Goal: Information Seeking & Learning: Learn about a topic

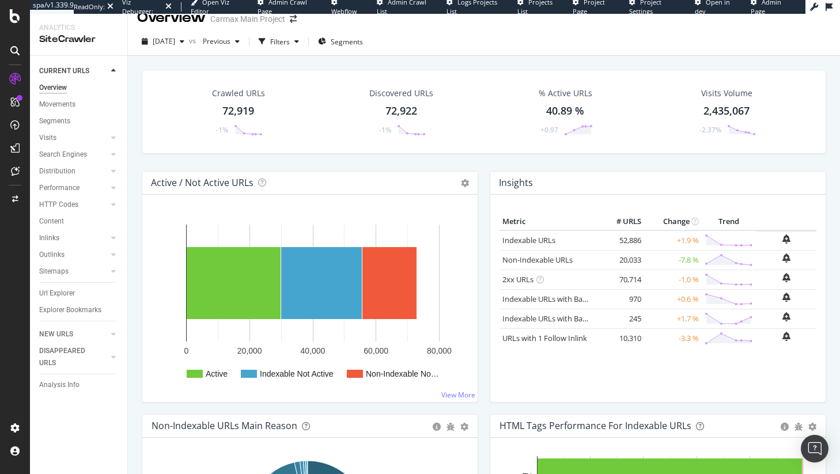
scroll to position [22, 0]
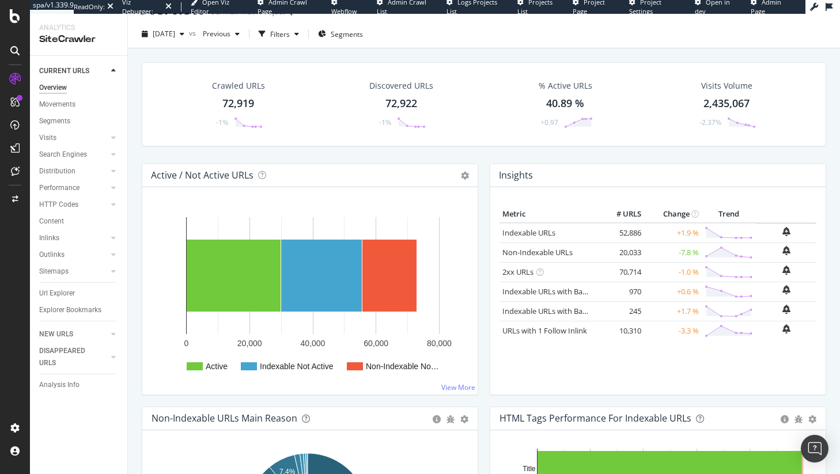
click at [233, 85] on div "Crawled URLs" at bounding box center [238, 86] width 53 height 12
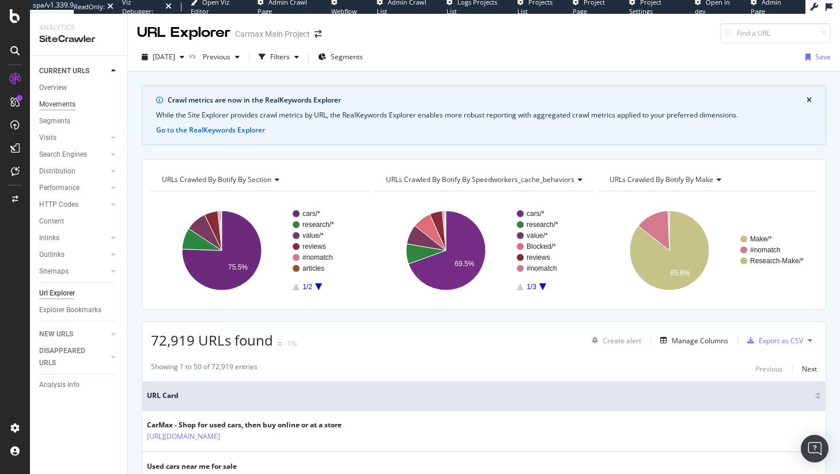
click at [69, 104] on div "Movements" at bounding box center [57, 105] width 36 height 12
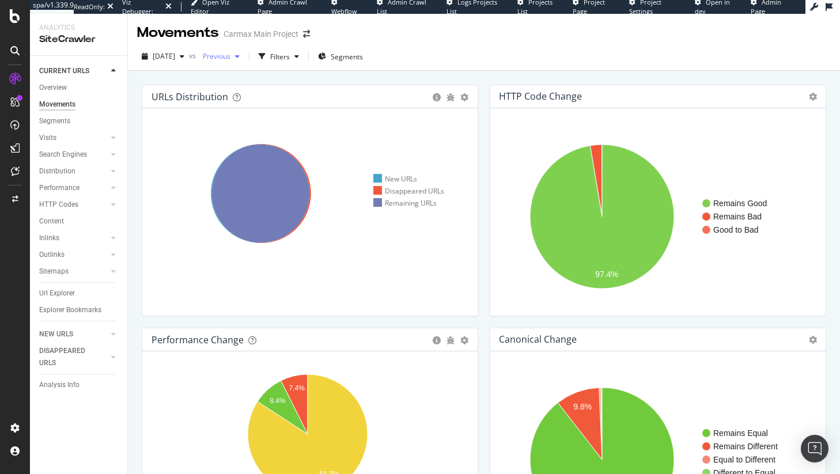
click at [230, 56] on span "Previous" at bounding box center [214, 56] width 32 height 10
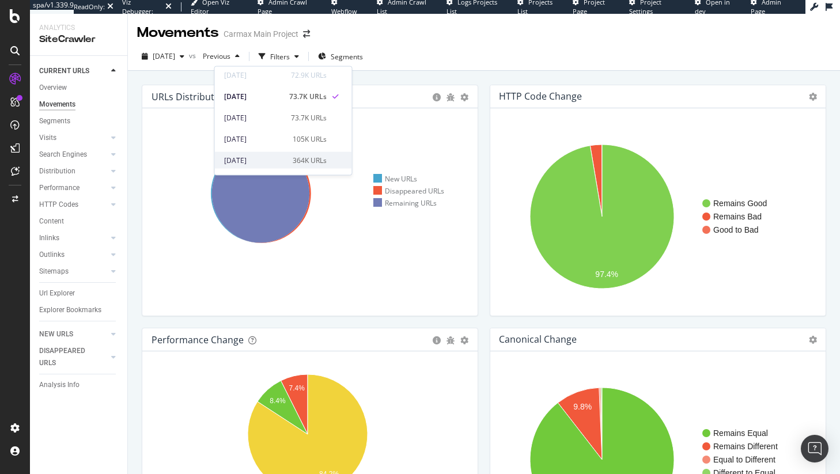
scroll to position [30, 0]
click at [263, 156] on div "[DATE]" at bounding box center [255, 153] width 62 height 10
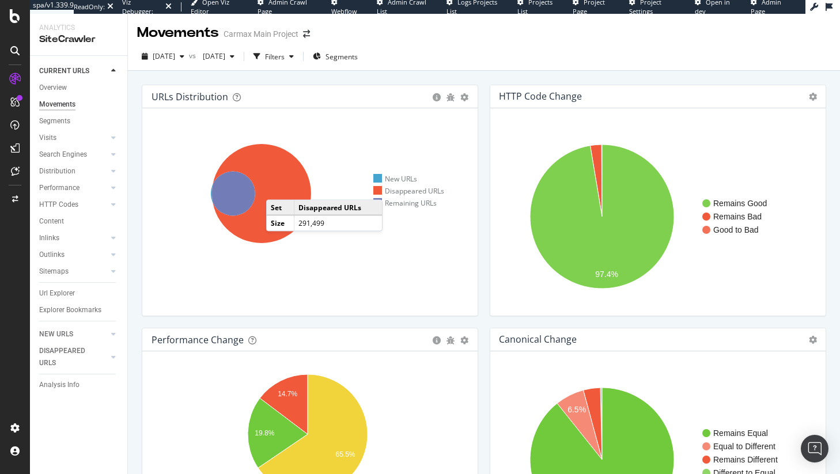
click at [278, 188] on icon at bounding box center [261, 193] width 99 height 99
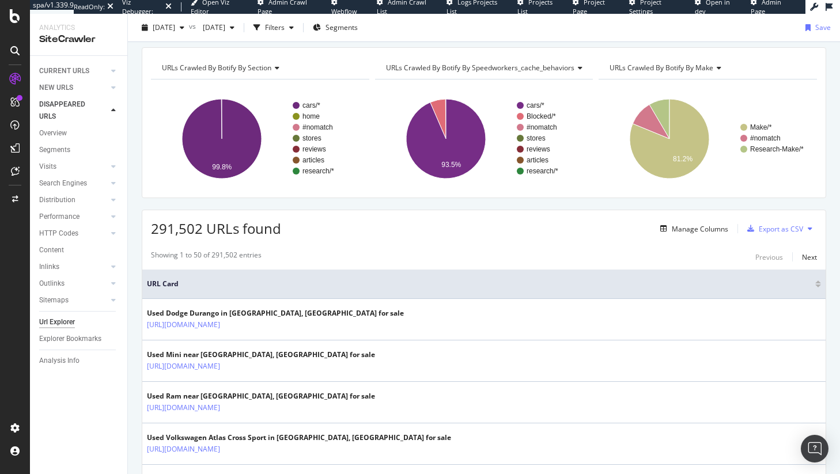
scroll to position [119, 0]
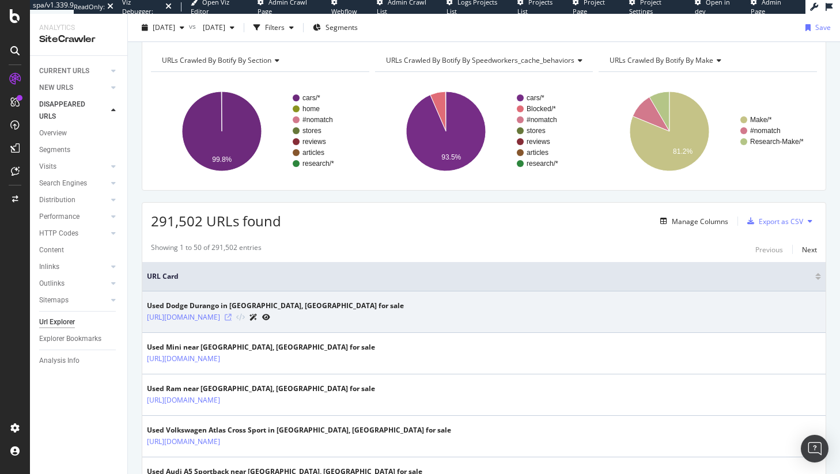
click at [232, 315] on icon at bounding box center [228, 317] width 7 height 7
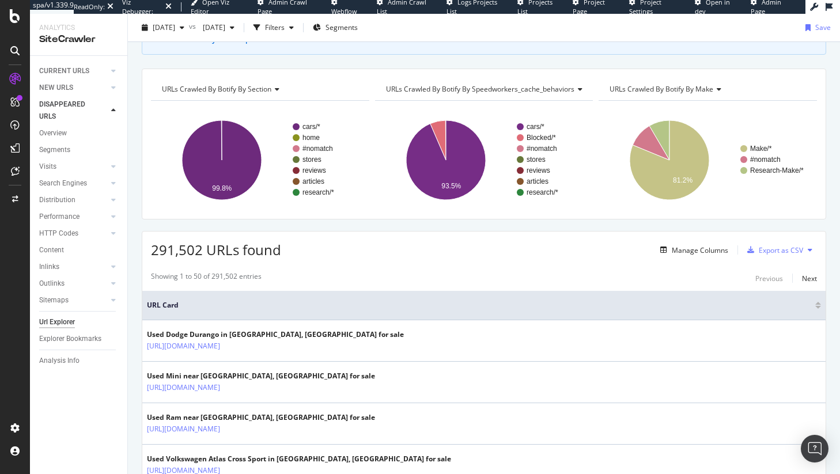
scroll to position [37, 0]
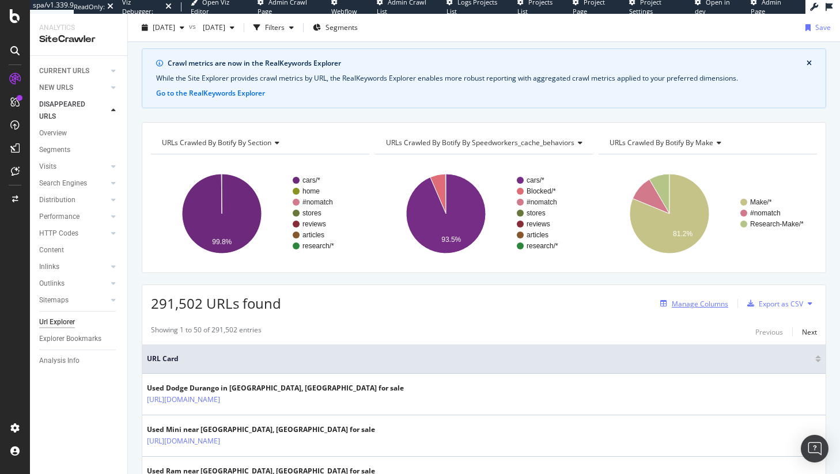
click at [690, 300] on div "Manage Columns" at bounding box center [700, 304] width 56 height 10
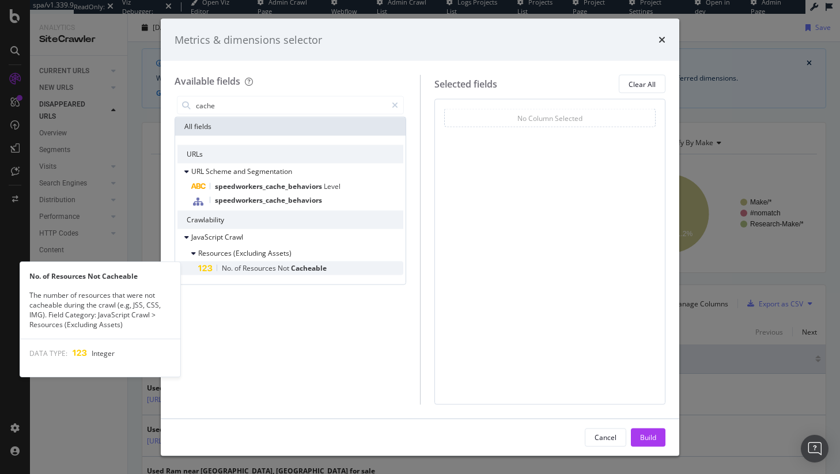
type input "cache"
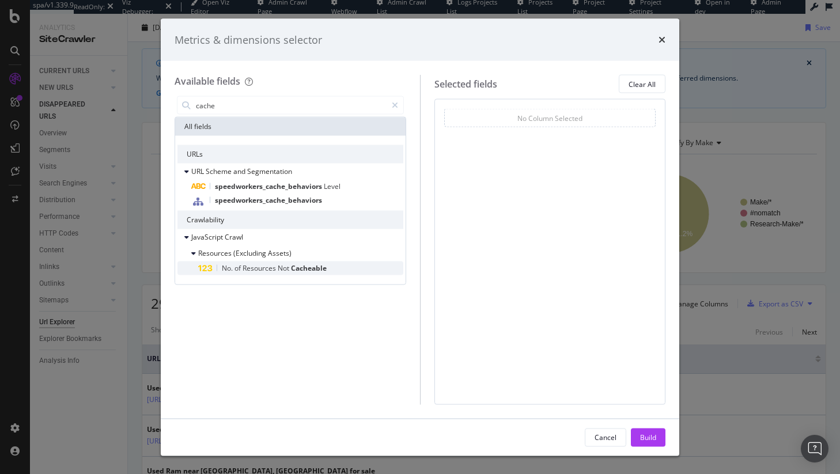
click at [316, 267] on span "Cacheable" at bounding box center [309, 268] width 36 height 10
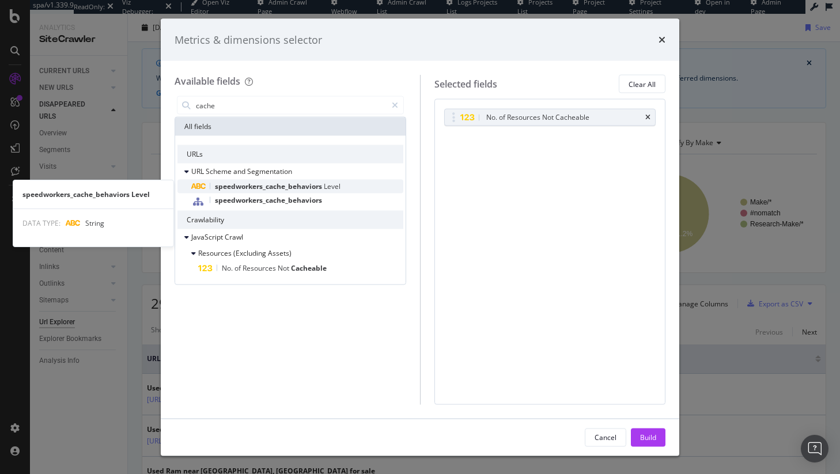
click at [309, 185] on span "speedworkers_cache_behaviors" at bounding box center [269, 187] width 109 height 10
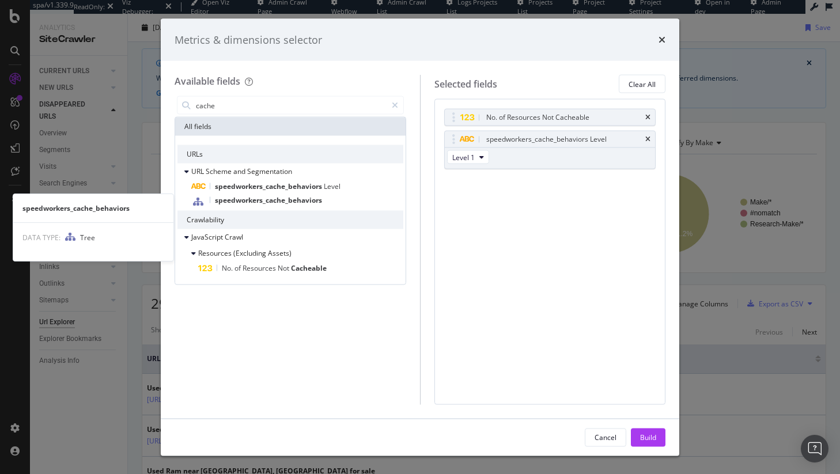
drag, startPoint x: 310, startPoint y: 203, endPoint x: 347, endPoint y: 222, distance: 41.5
click at [311, 203] on span "speedworkers_cache_behaviors" at bounding box center [268, 200] width 107 height 10
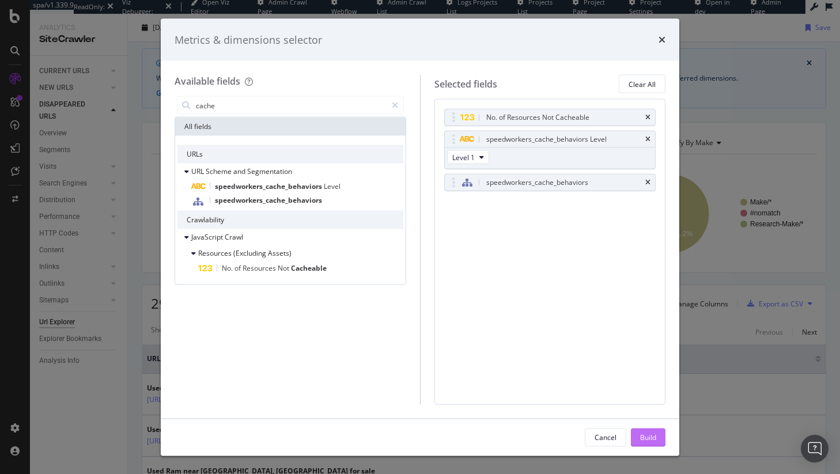
click at [637, 430] on button "Build" at bounding box center [648, 437] width 35 height 18
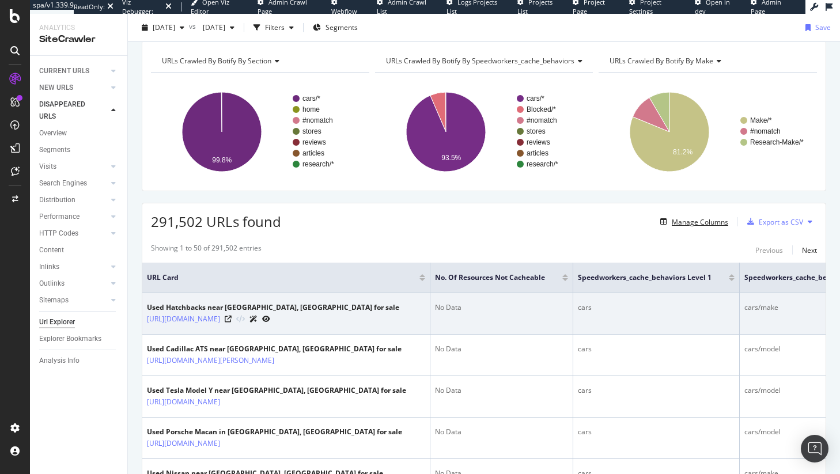
scroll to position [111, 0]
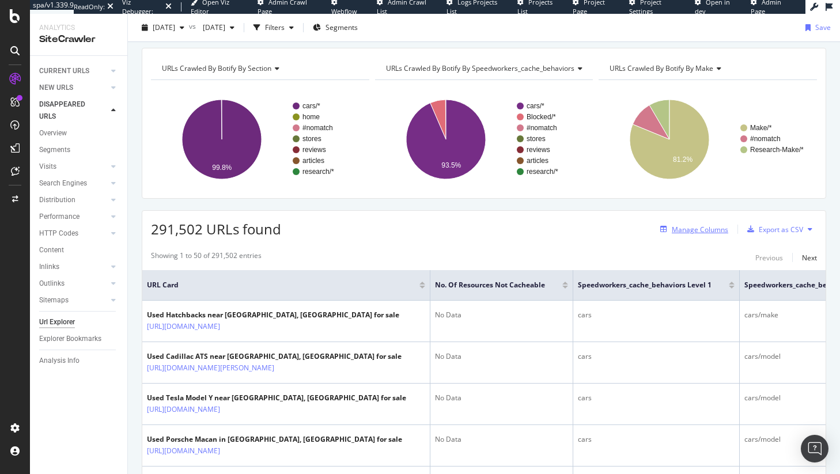
click at [683, 229] on div "Manage Columns" at bounding box center [700, 230] width 56 height 10
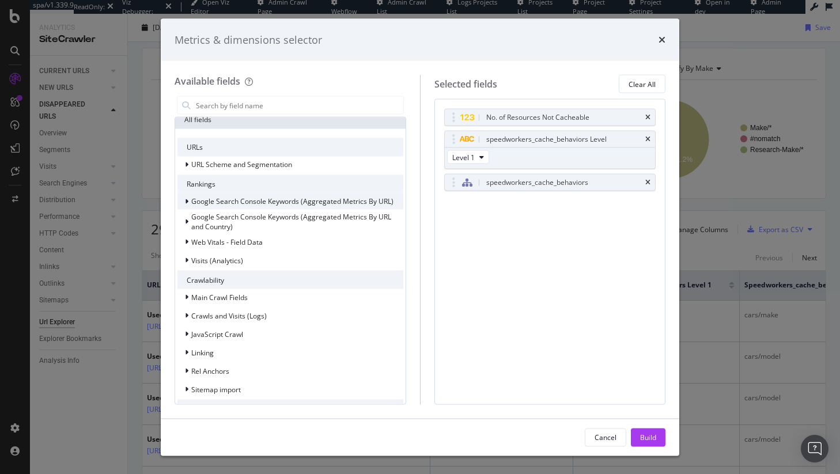
scroll to position [14, 0]
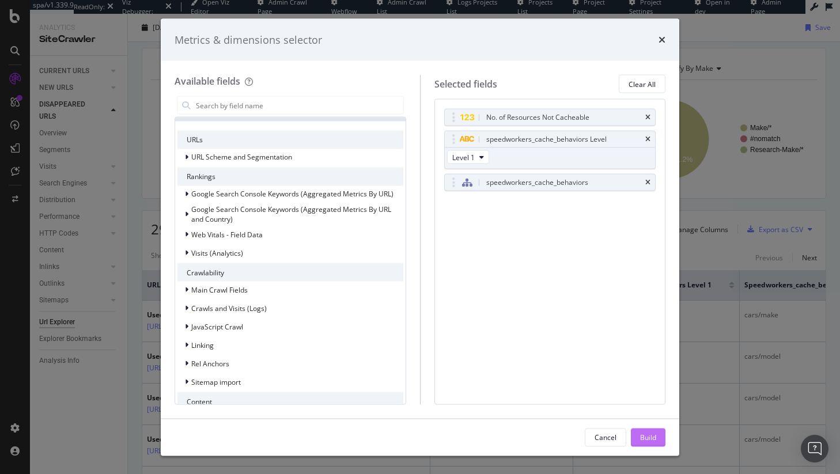
click at [645, 436] on div "Build" at bounding box center [648, 437] width 16 height 10
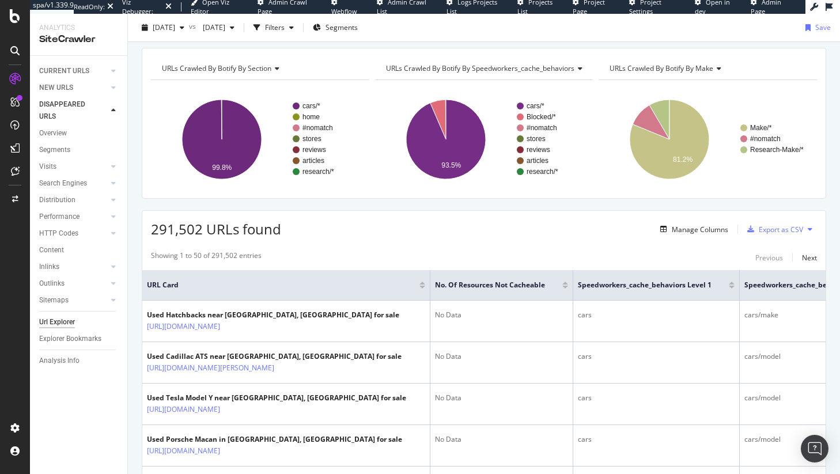
scroll to position [0, 65]
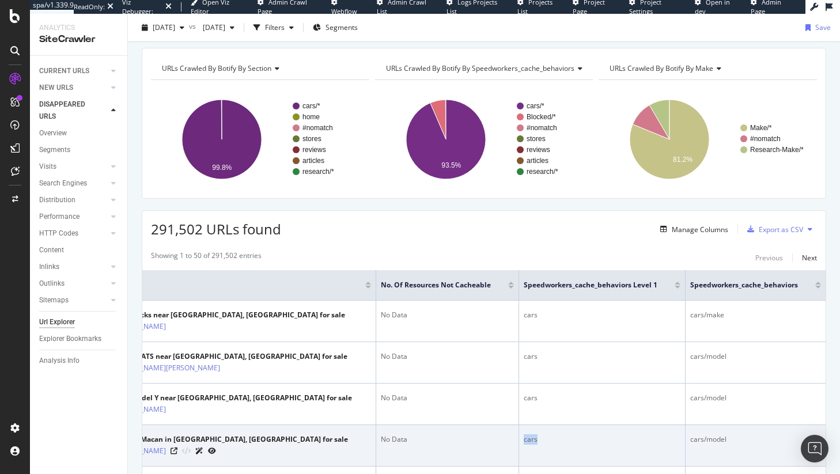
drag, startPoint x: 612, startPoint y: 447, endPoint x: 390, endPoint y: 458, distance: 222.1
click at [390, 458] on tr "Used Porsche Macan in [GEOGRAPHIC_DATA], [GEOGRAPHIC_DATA] for sale [URL][DOMAI…" at bounding box center [457, 445] width 738 height 41
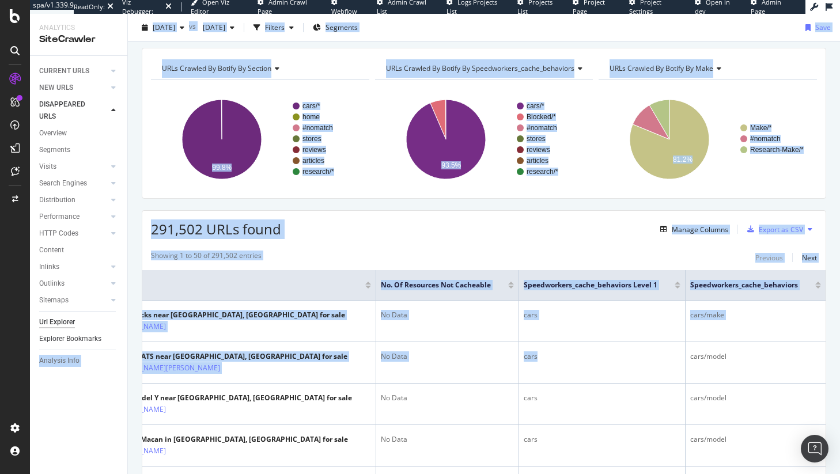
scroll to position [0, 0]
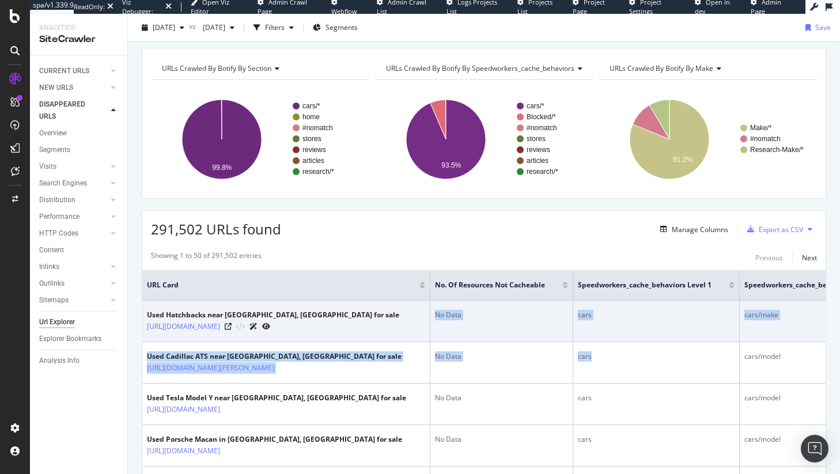
drag, startPoint x: 599, startPoint y: 361, endPoint x: 457, endPoint y: 301, distance: 153.9
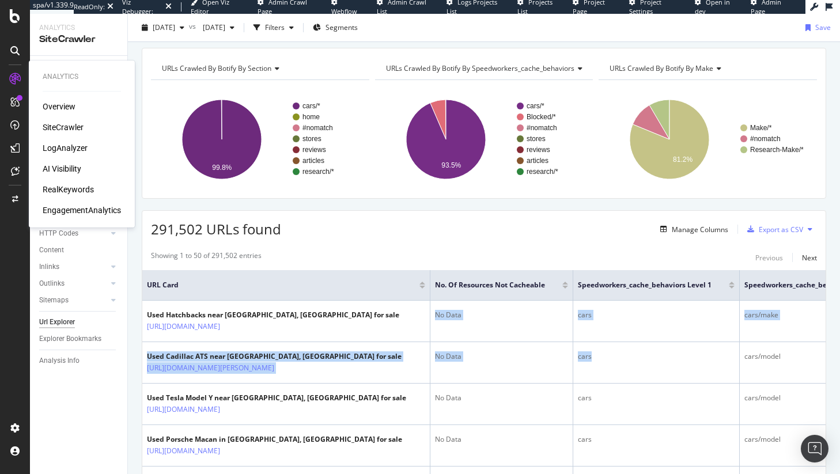
click at [61, 125] on div "SiteCrawler" at bounding box center [63, 128] width 41 height 12
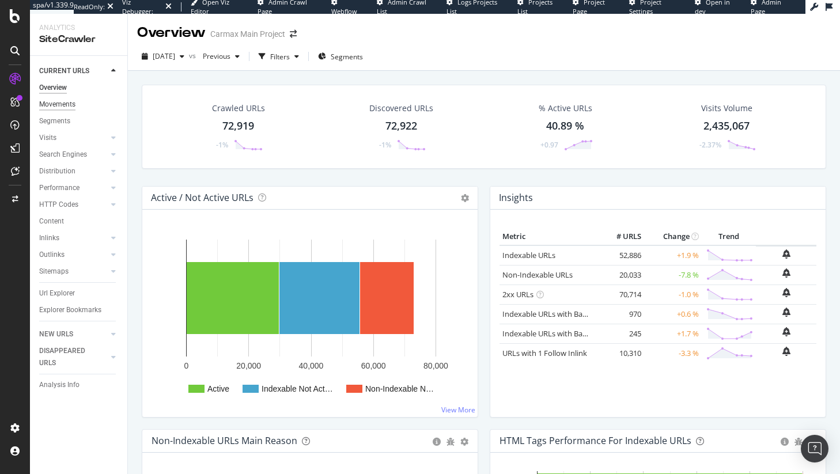
click at [72, 107] on div "Movements" at bounding box center [57, 105] width 36 height 12
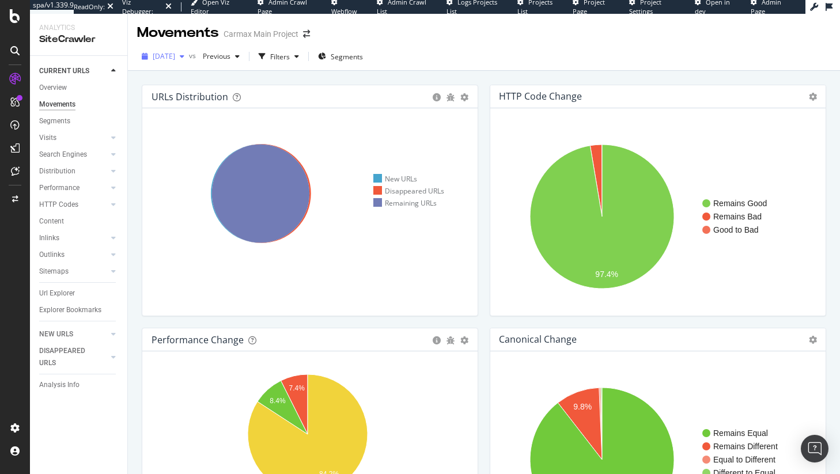
click at [175, 56] on span "[DATE]" at bounding box center [164, 56] width 22 height 10
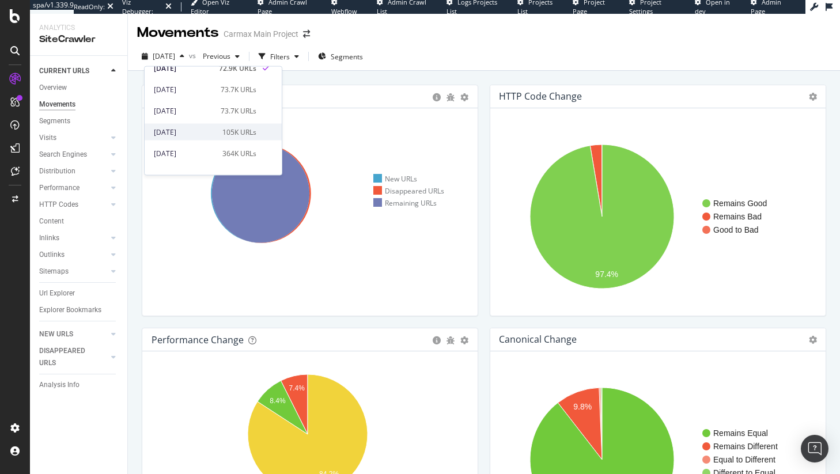
scroll to position [37, 0]
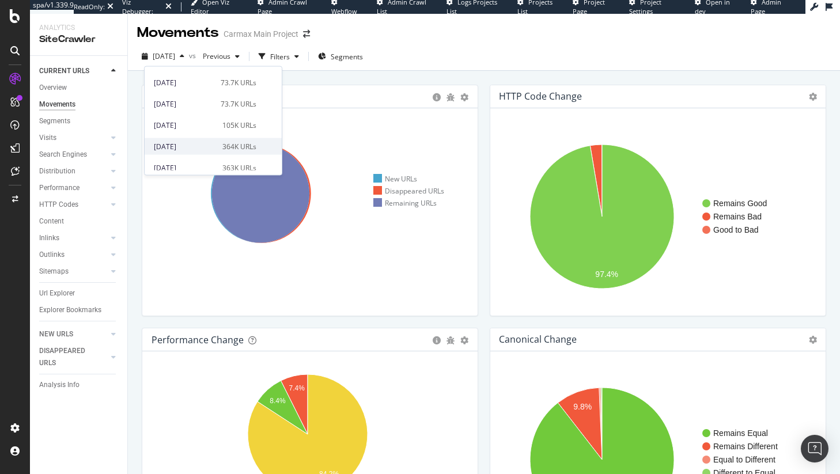
click at [223, 148] on div "364K URLs" at bounding box center [239, 146] width 34 height 10
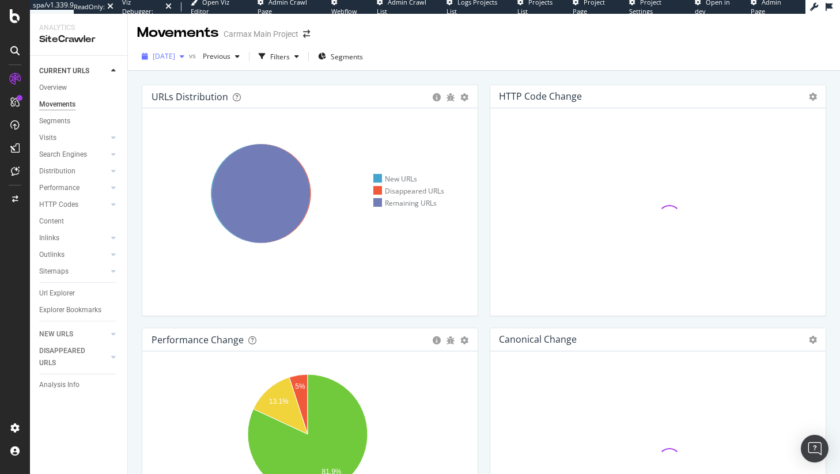
click at [175, 54] on span "[DATE]" at bounding box center [164, 56] width 22 height 10
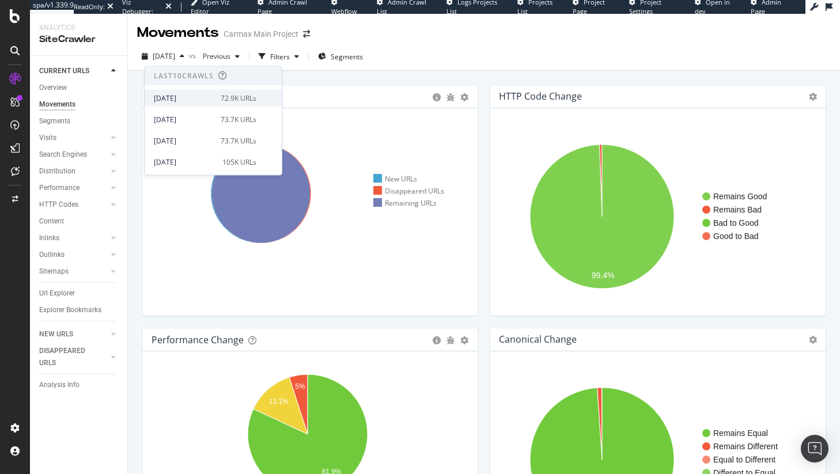
click at [187, 101] on div "[DATE]" at bounding box center [184, 98] width 60 height 10
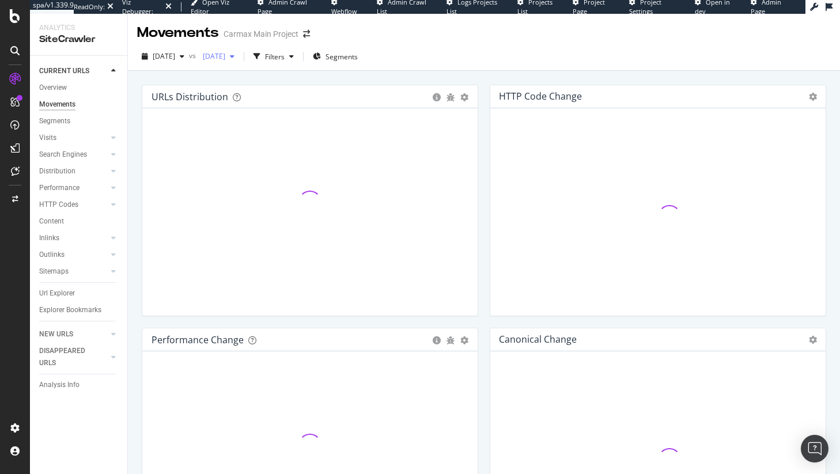
click at [225, 55] on span "[DATE]" at bounding box center [211, 56] width 27 height 10
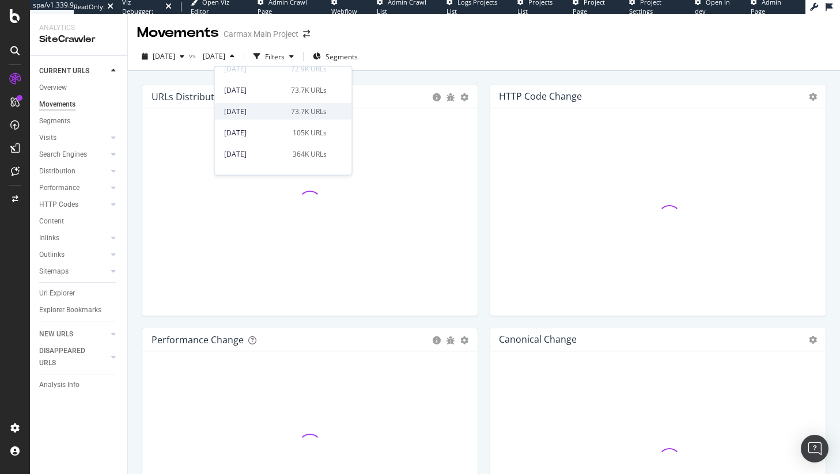
scroll to position [37, 0]
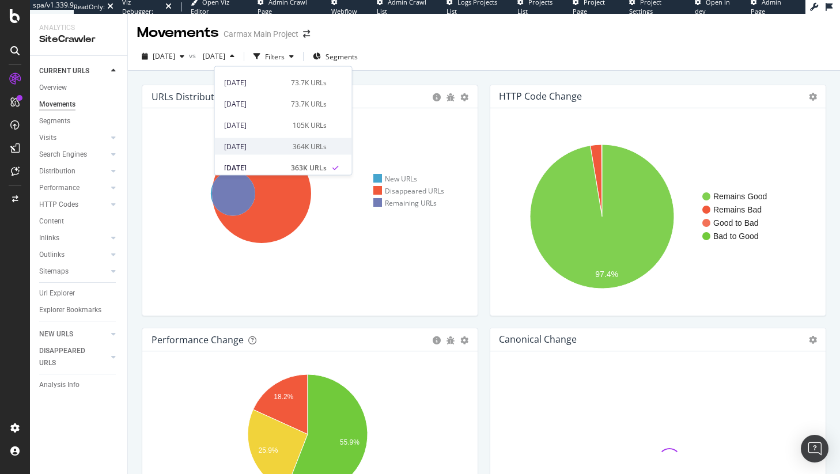
click at [267, 152] on div "[DATE] 364K URLs" at bounding box center [283, 146] width 137 height 17
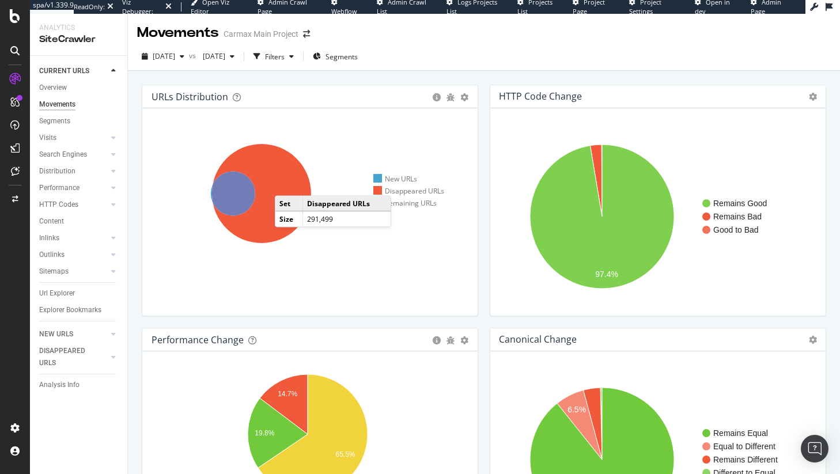
click at [286, 184] on icon at bounding box center [261, 193] width 99 height 99
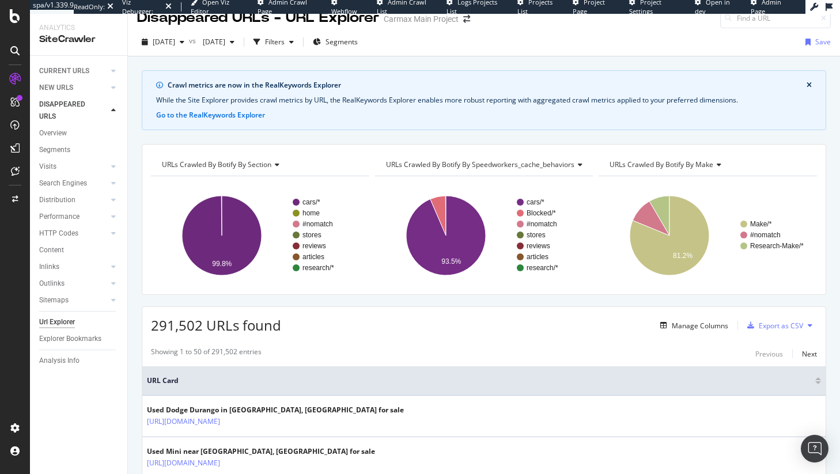
scroll to position [22, 0]
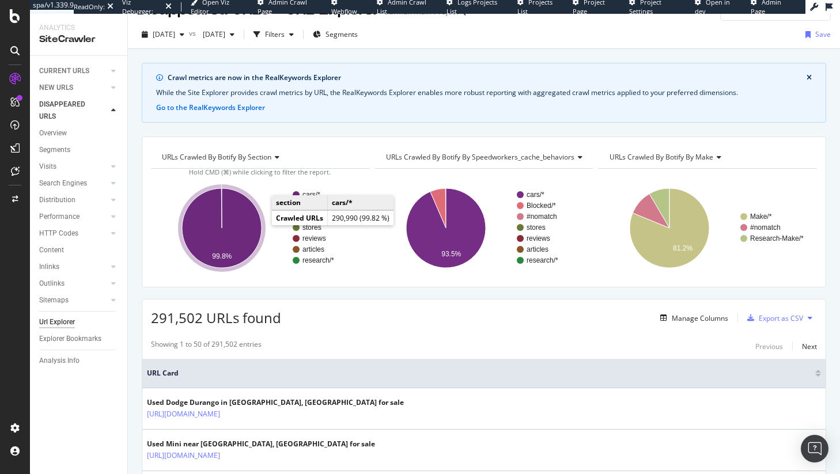
click at [251, 218] on icon "A chart." at bounding box center [222, 228] width 80 height 80
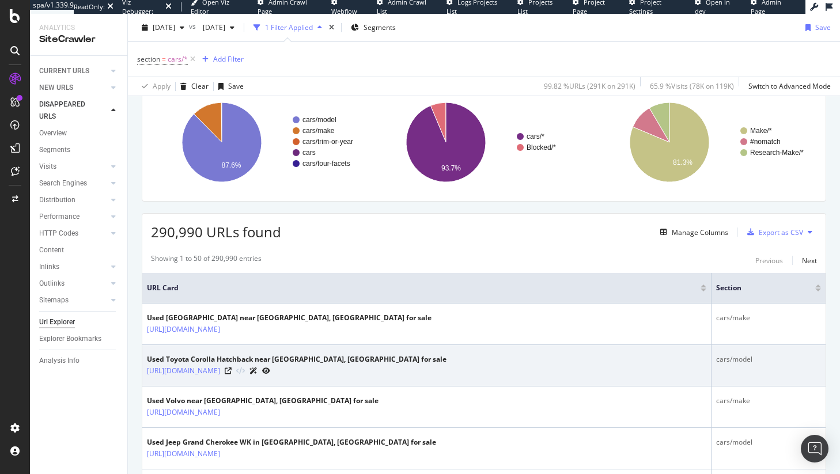
scroll to position [281, 0]
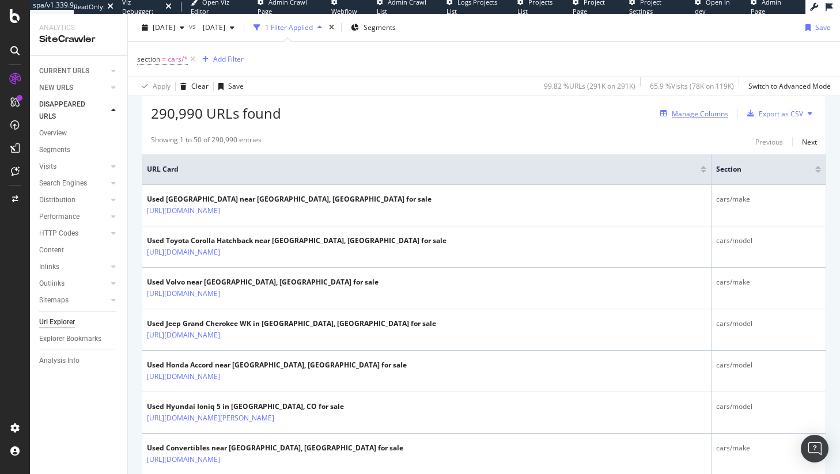
click at [696, 113] on div "Manage Columns" at bounding box center [700, 114] width 56 height 10
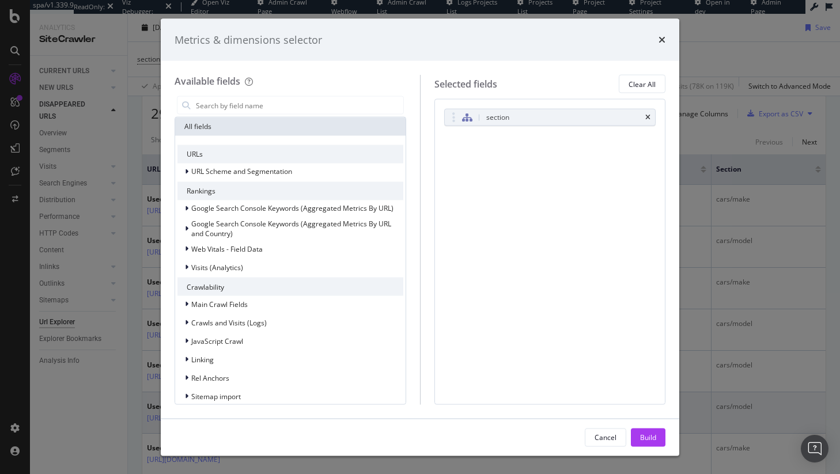
drag, startPoint x: 101, startPoint y: 396, endPoint x: 158, endPoint y: 393, distance: 57.1
click at [101, 396] on div "Metrics & dimensions selector Available fields All fields URLs URL Scheme and S…" at bounding box center [420, 237] width 840 height 474
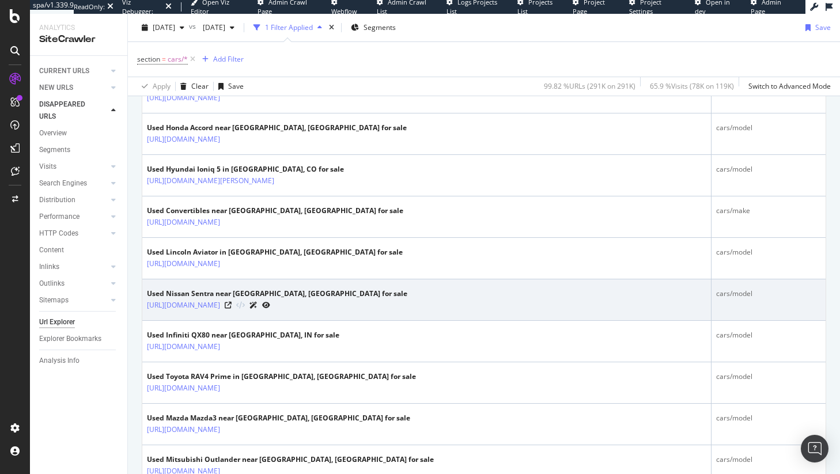
scroll to position [526, 0]
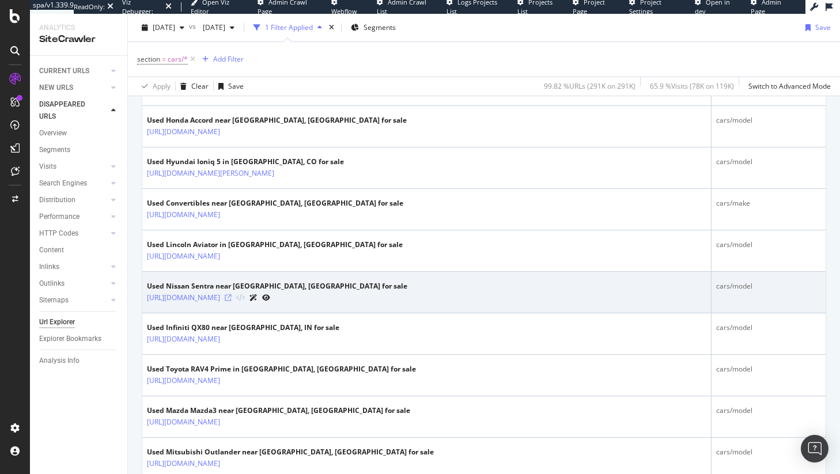
click at [232, 298] on icon at bounding box center [228, 297] width 7 height 7
click at [270, 295] on icon at bounding box center [266, 297] width 8 height 7
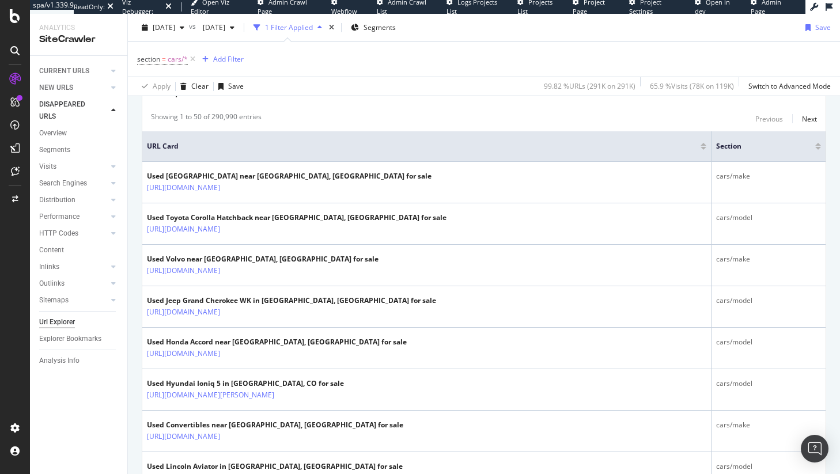
scroll to position [297, 0]
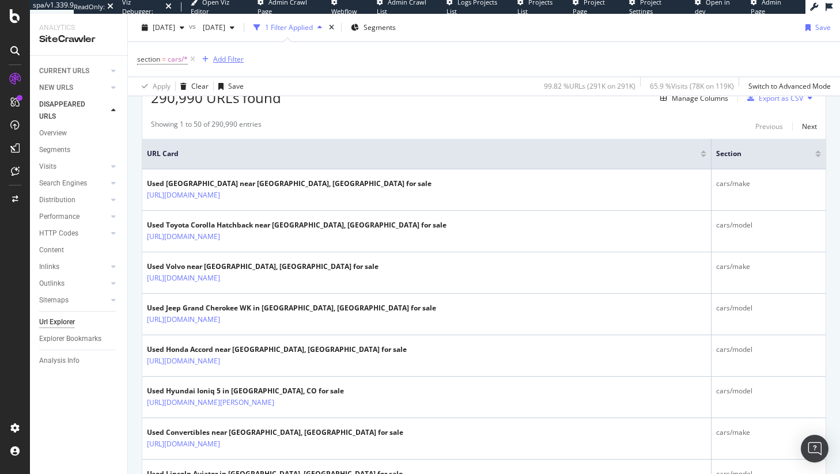
click at [217, 65] on div "Add Filter" at bounding box center [221, 59] width 46 height 13
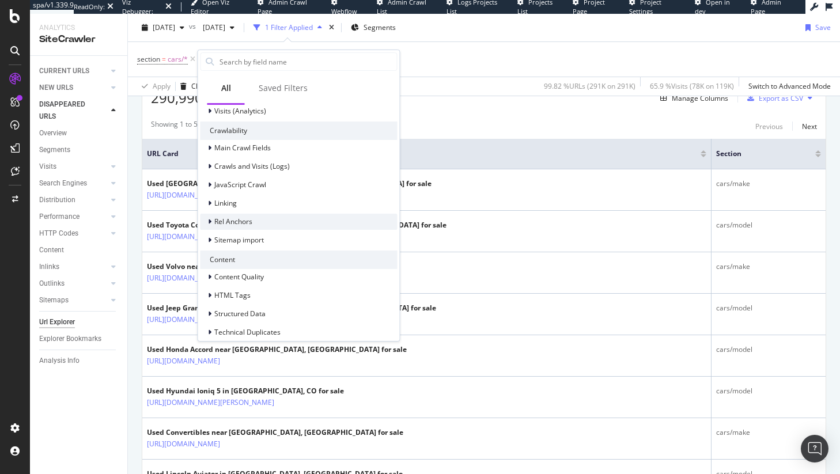
scroll to position [215, 0]
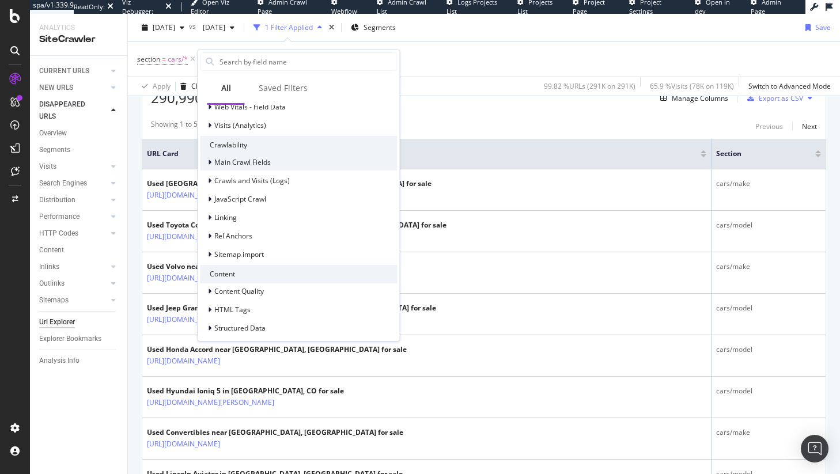
click at [287, 165] on div "Main Crawl Fields" at bounding box center [299, 162] width 197 height 16
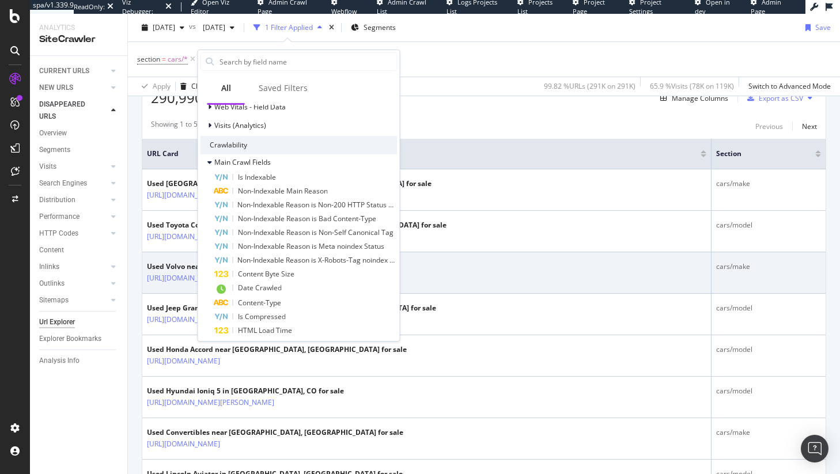
click at [274, 287] on span "Date Crawled" at bounding box center [260, 288] width 44 height 10
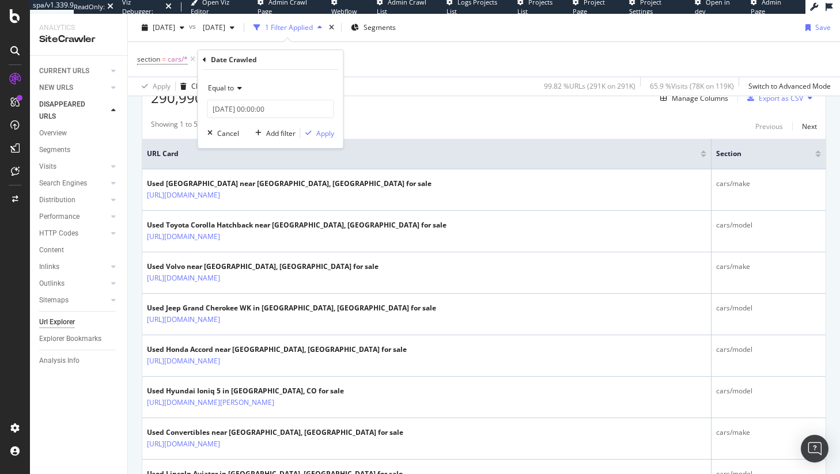
click at [238, 89] on icon at bounding box center [238, 88] width 8 height 7
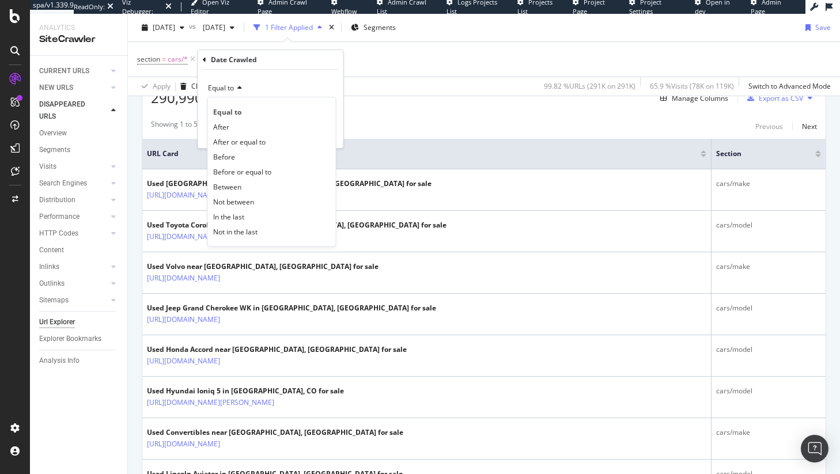
click at [283, 80] on div "Equal to" at bounding box center [270, 88] width 127 height 18
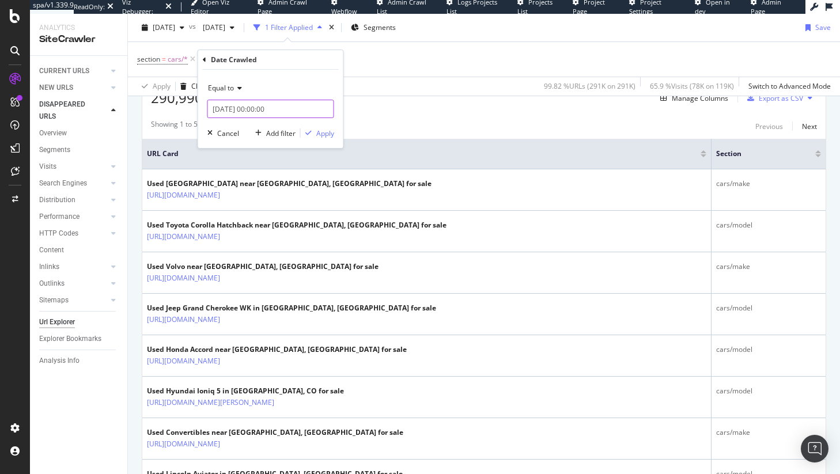
click at [246, 106] on input "[DATE] 00:00:00" at bounding box center [270, 109] width 127 height 18
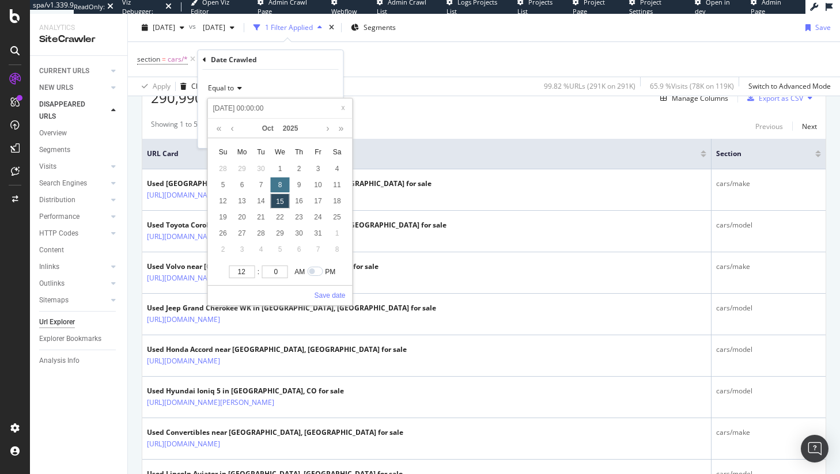
click at [288, 182] on div "8" at bounding box center [280, 184] width 19 height 15
type input "[DATE] 00:00:00"
click at [338, 295] on link "Save date" at bounding box center [329, 295] width 31 height 10
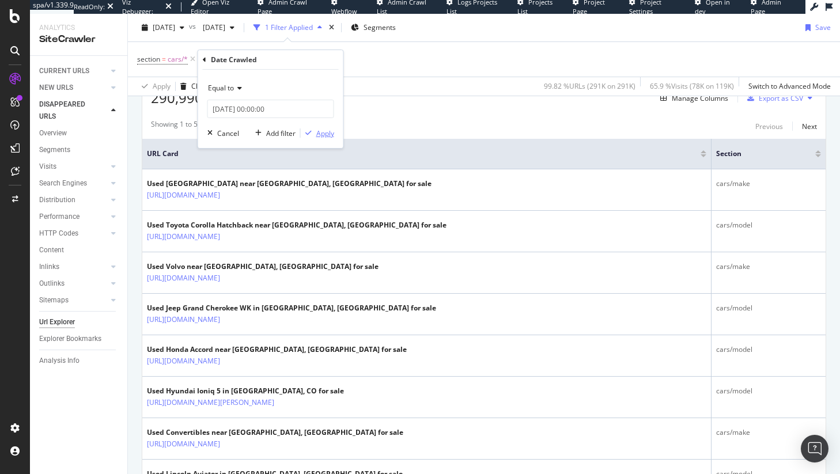
click at [330, 133] on div "Apply" at bounding box center [325, 133] width 18 height 10
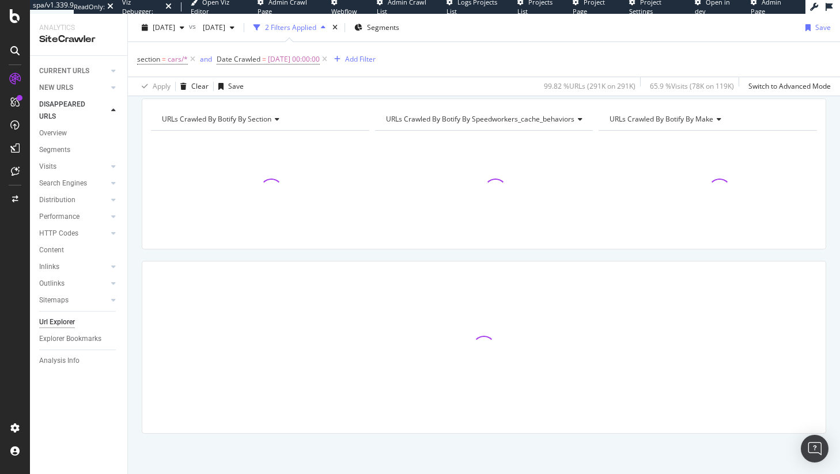
scroll to position [115, 0]
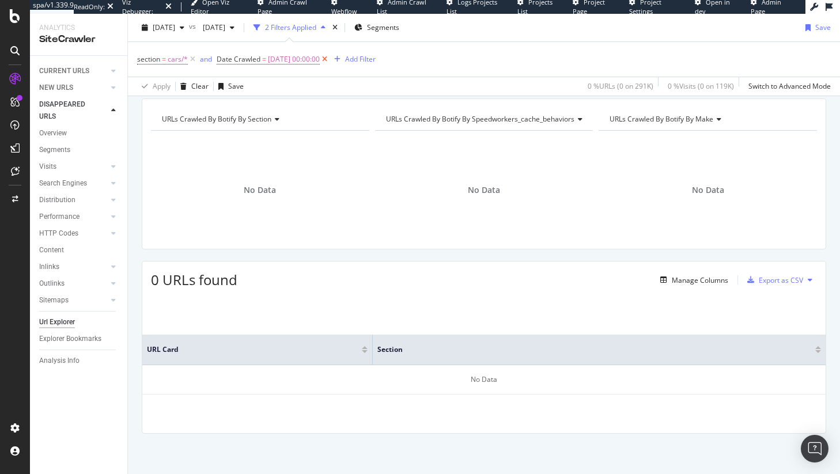
click at [330, 58] on icon at bounding box center [325, 60] width 10 height 12
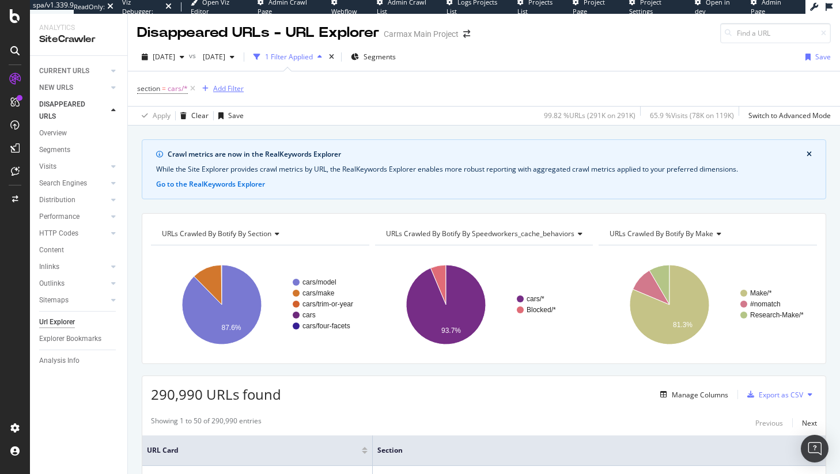
click at [232, 86] on div "Add Filter" at bounding box center [228, 89] width 31 height 10
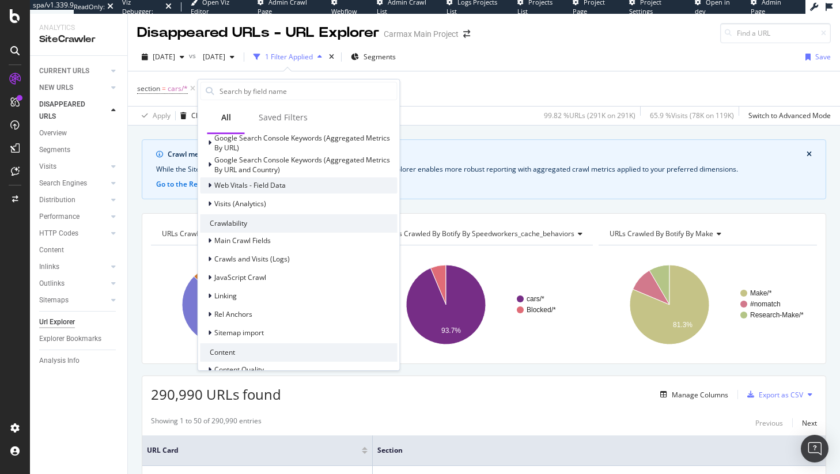
scroll to position [240, 0]
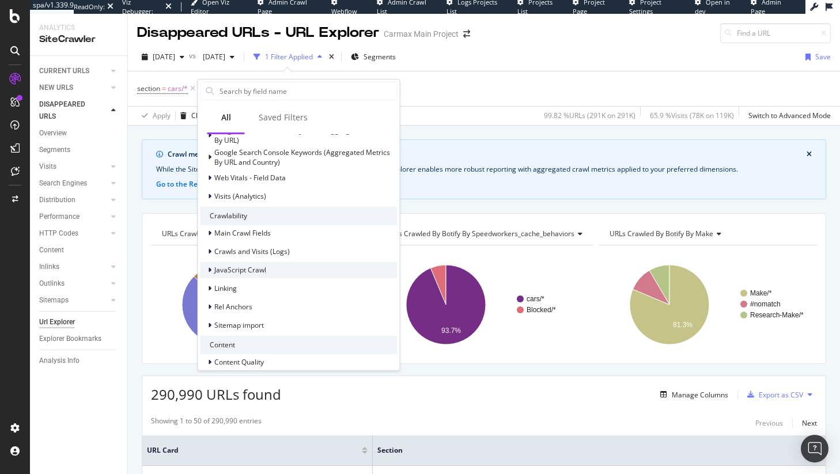
click at [258, 271] on span "JavaScript Crawl" at bounding box center [240, 270] width 52 height 10
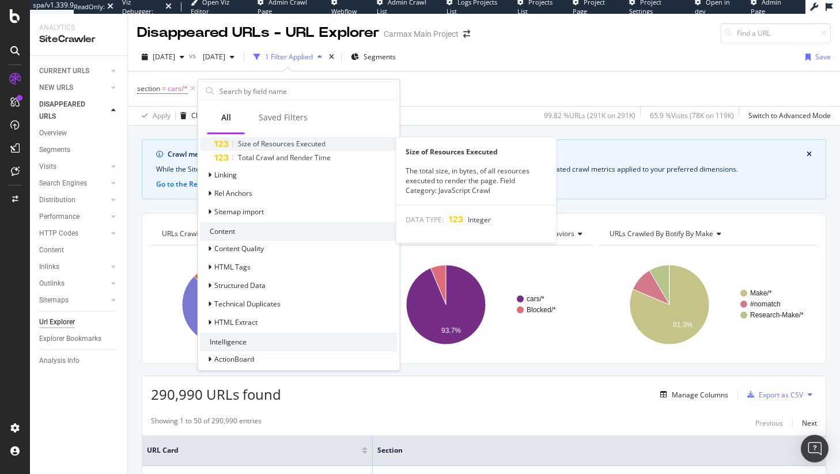
scroll to position [514, 0]
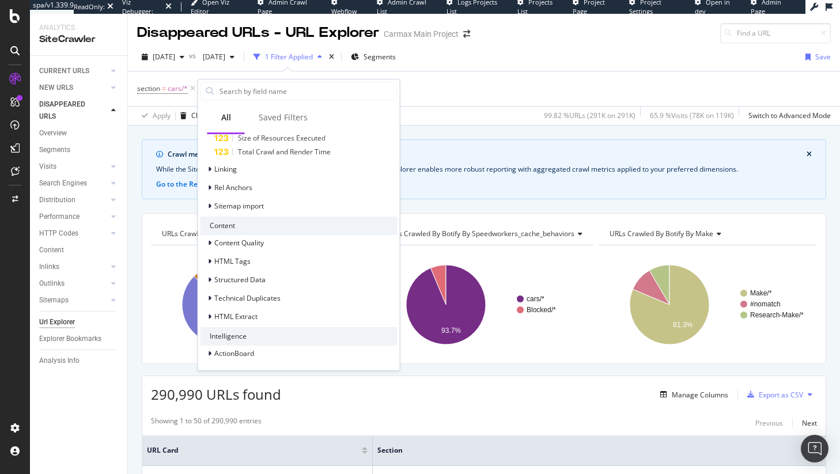
click at [521, 64] on div "[DATE] vs [DATE] 1 Filter Applied Segments Save" at bounding box center [484, 59] width 712 height 23
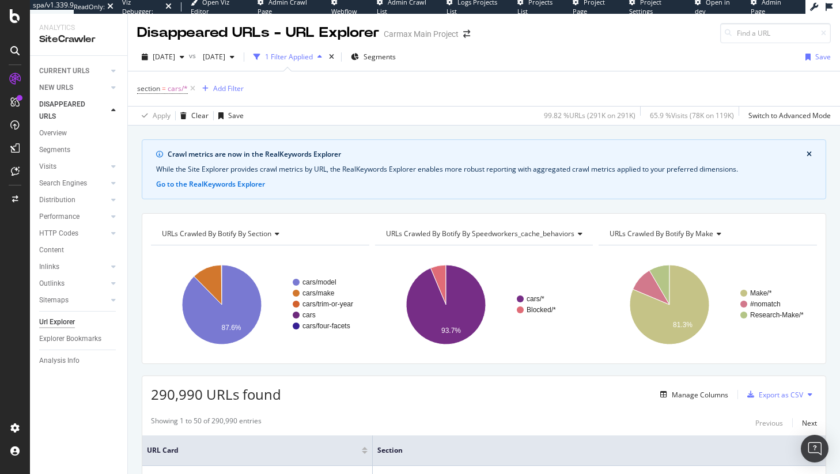
scroll to position [7, 0]
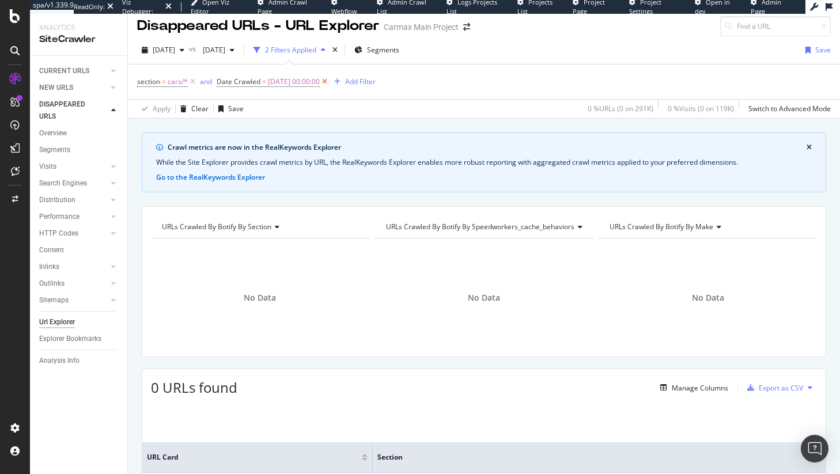
click at [330, 81] on icon at bounding box center [325, 82] width 10 height 12
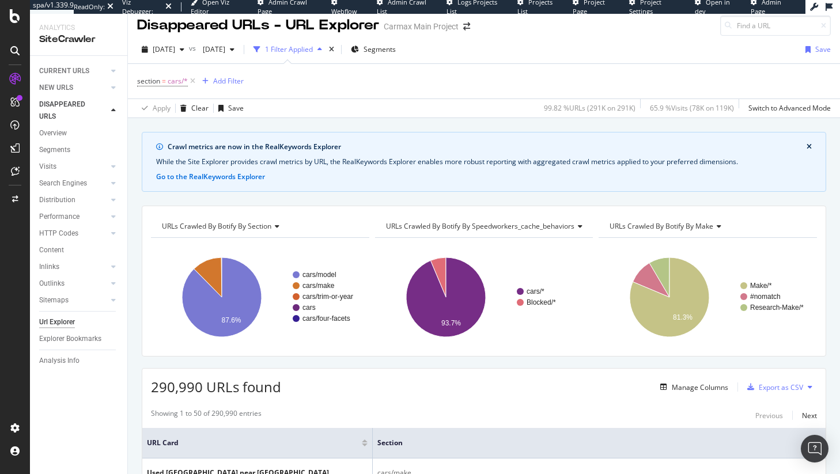
scroll to position [22, 0]
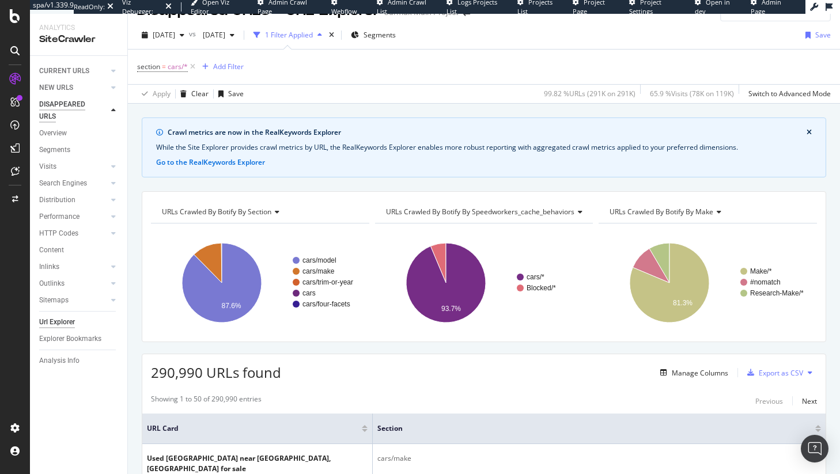
click at [66, 108] on div "DISAPPEARED URLS" at bounding box center [68, 111] width 58 height 24
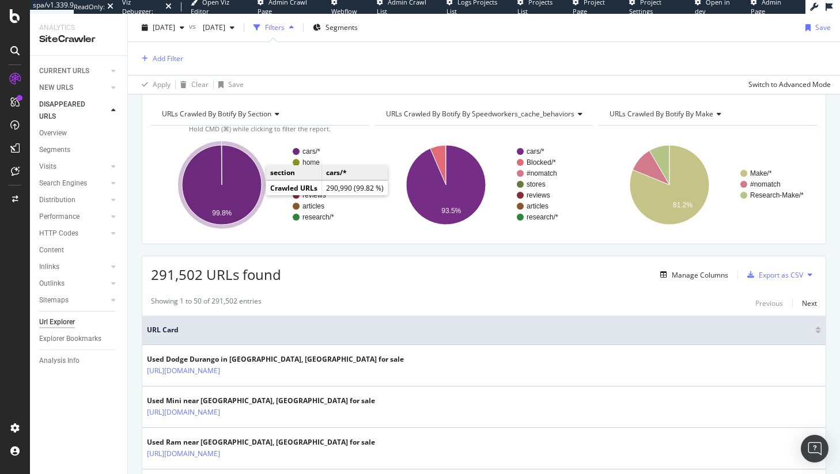
scroll to position [126, 0]
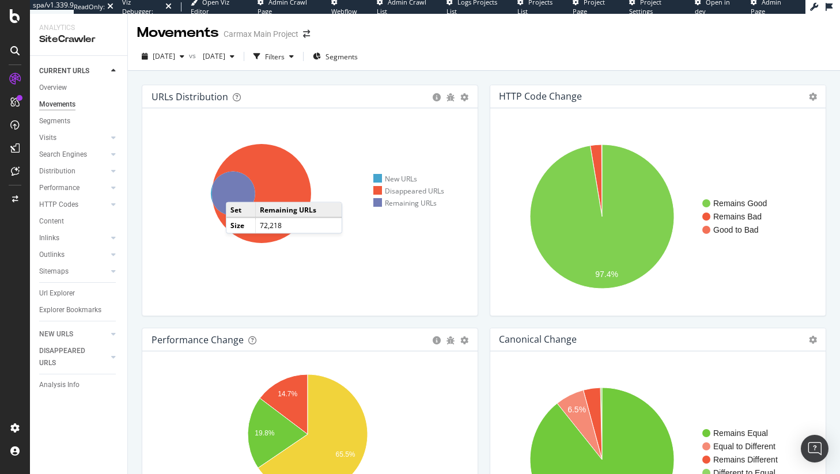
click at [237, 191] on icon at bounding box center [233, 194] width 44 height 44
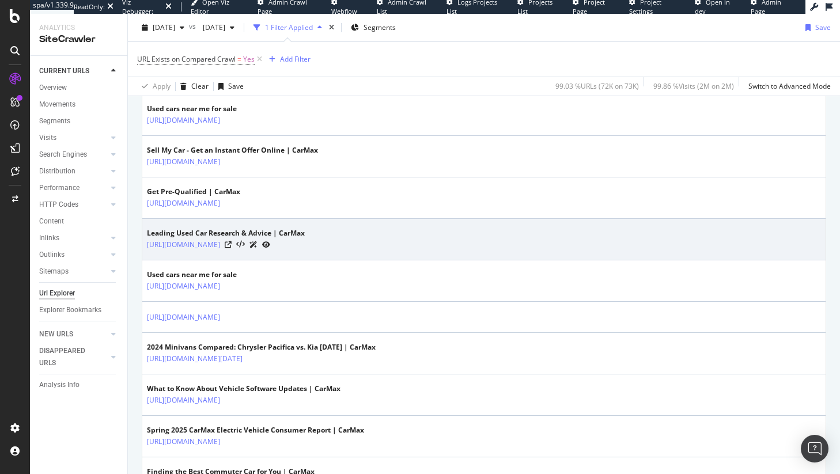
scroll to position [73, 0]
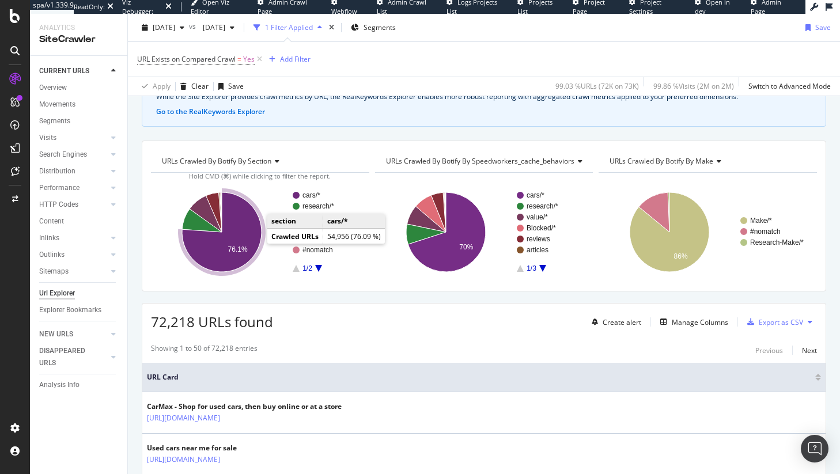
click at [247, 230] on icon "A chart." at bounding box center [222, 232] width 80 height 80
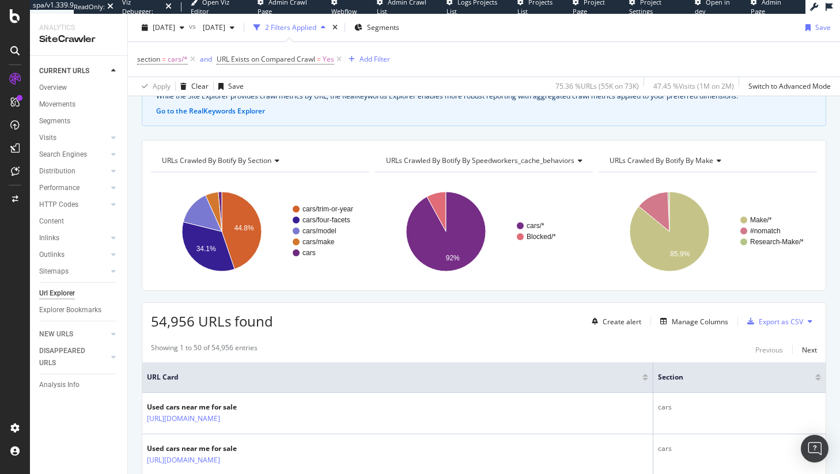
scroll to position [81, 0]
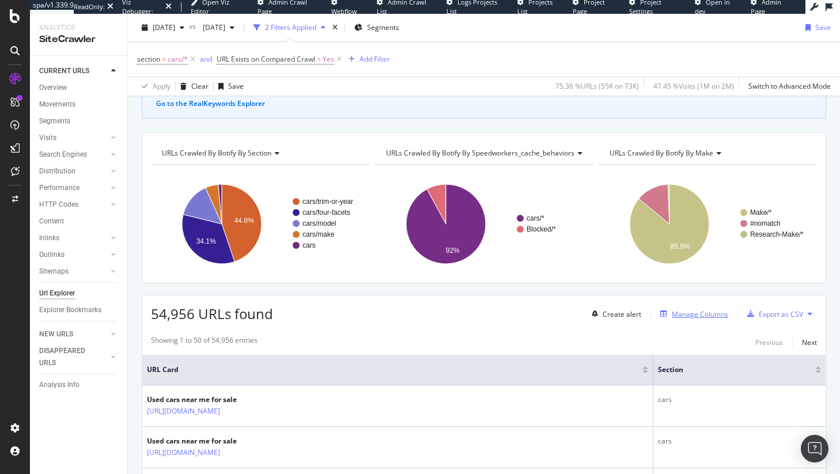
click at [680, 315] on div "Manage Columns" at bounding box center [700, 314] width 56 height 10
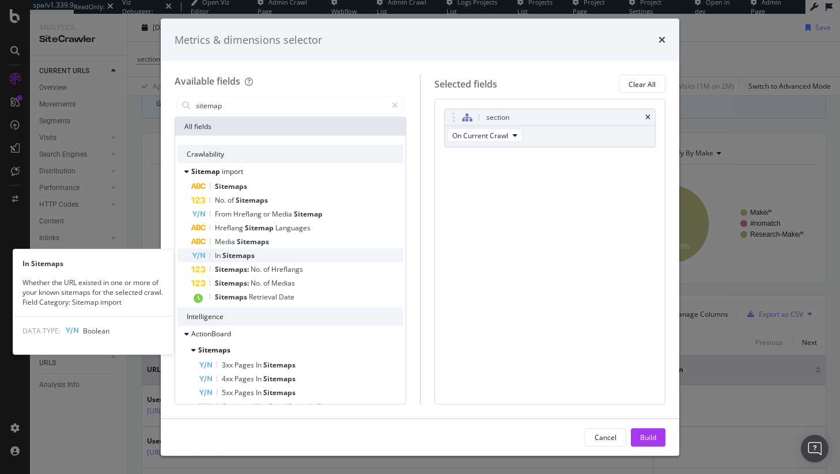
type input "sitemap"
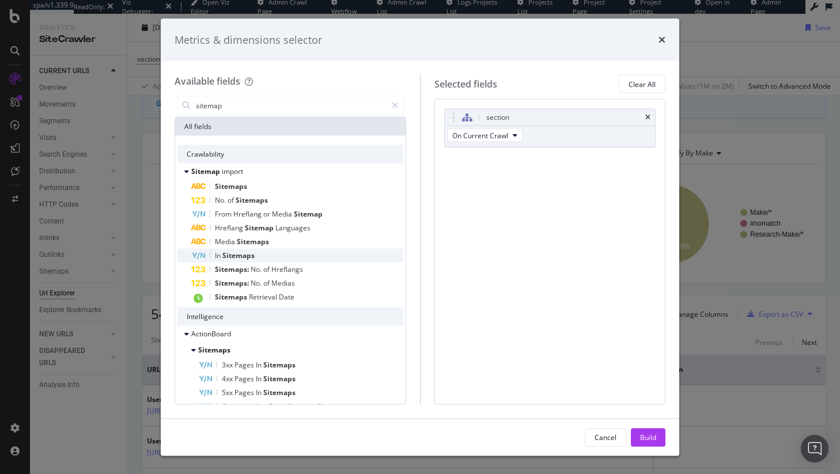
click at [286, 253] on div "In Sitemaps" at bounding box center [297, 256] width 212 height 14
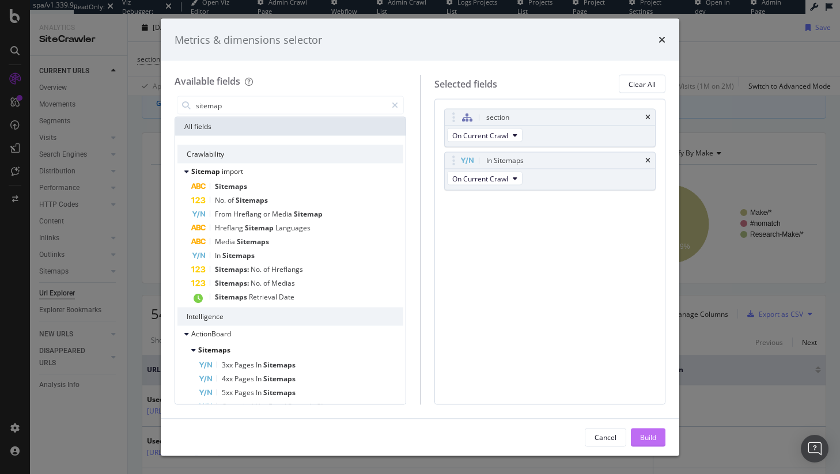
click at [640, 433] on div "Build" at bounding box center [648, 437] width 16 height 10
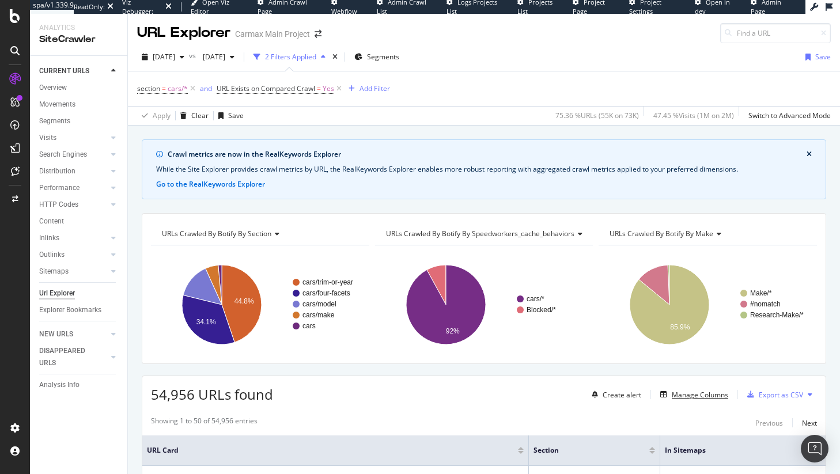
scroll to position [251, 0]
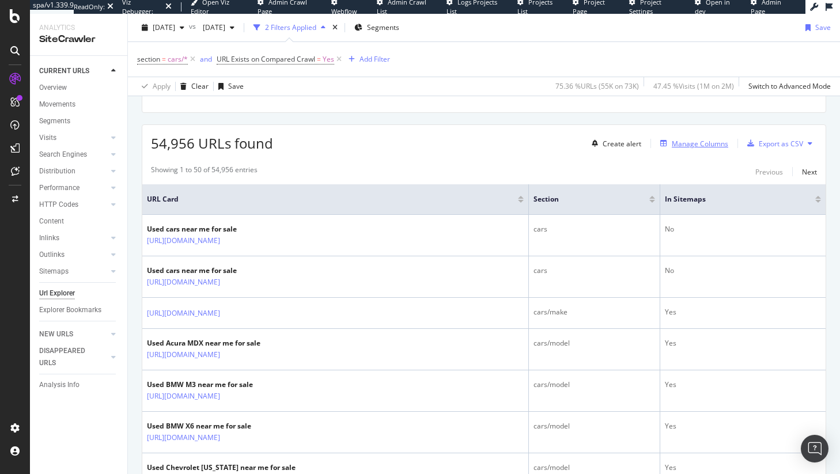
click at [691, 146] on div "Manage Columns" at bounding box center [700, 144] width 56 height 10
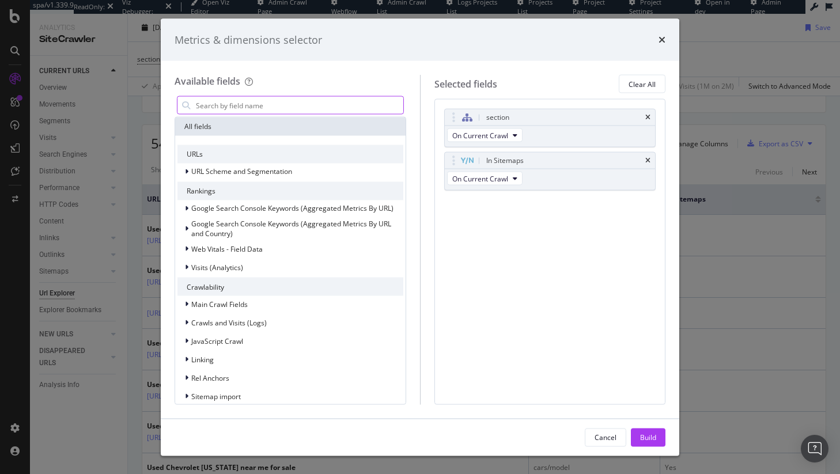
click at [353, 110] on input "modal" at bounding box center [299, 105] width 209 height 17
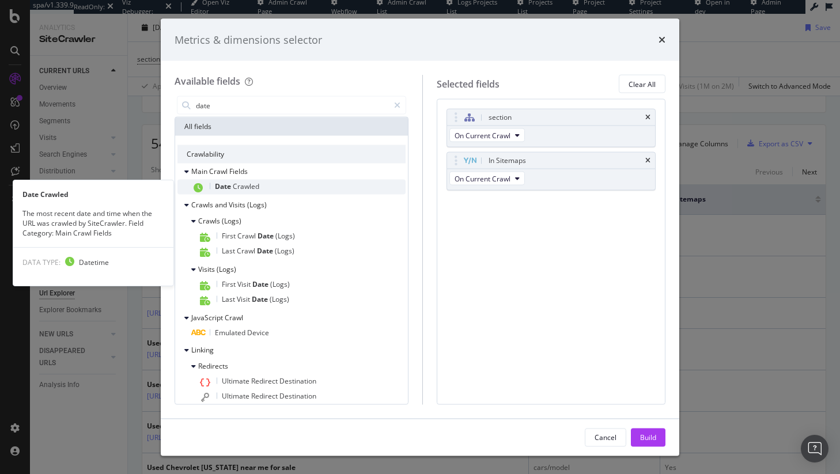
type input "date"
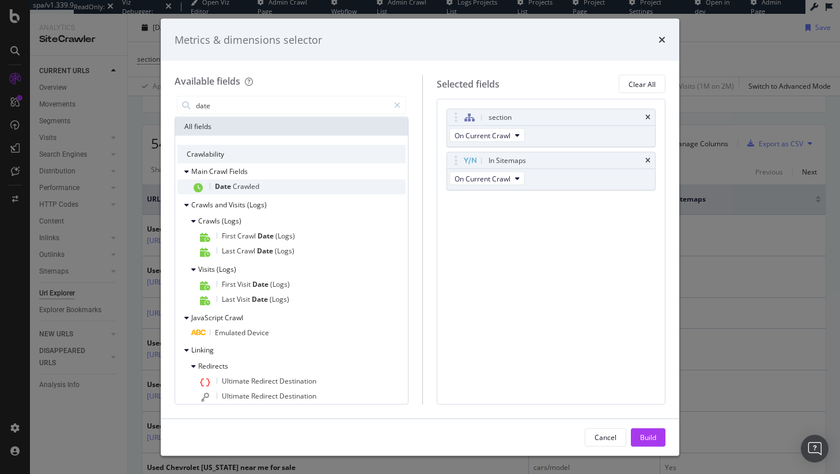
click at [278, 186] on div "Date Crawled" at bounding box center [298, 187] width 214 height 15
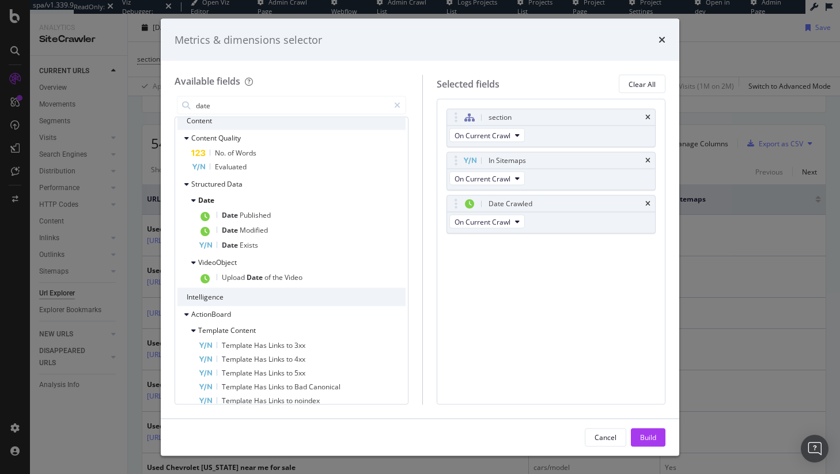
scroll to position [419, 0]
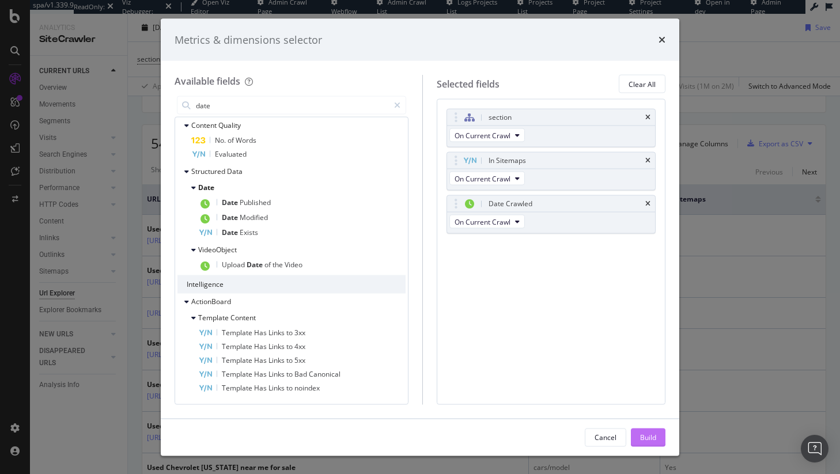
click at [647, 437] on div "Build" at bounding box center [648, 437] width 16 height 10
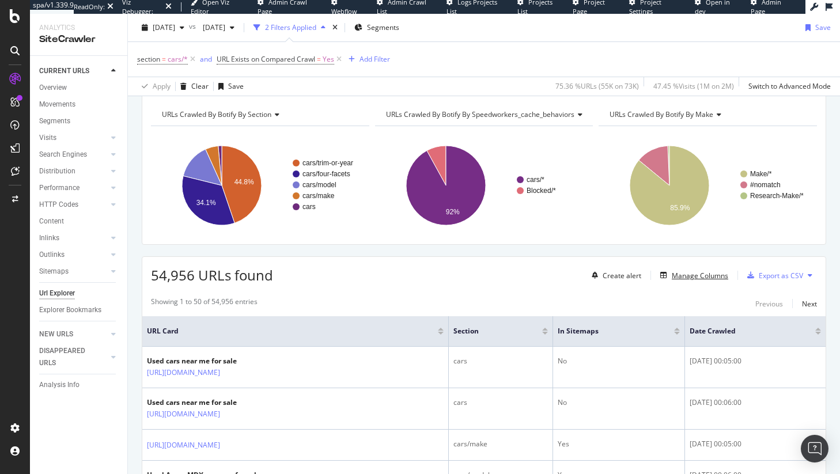
scroll to position [127, 0]
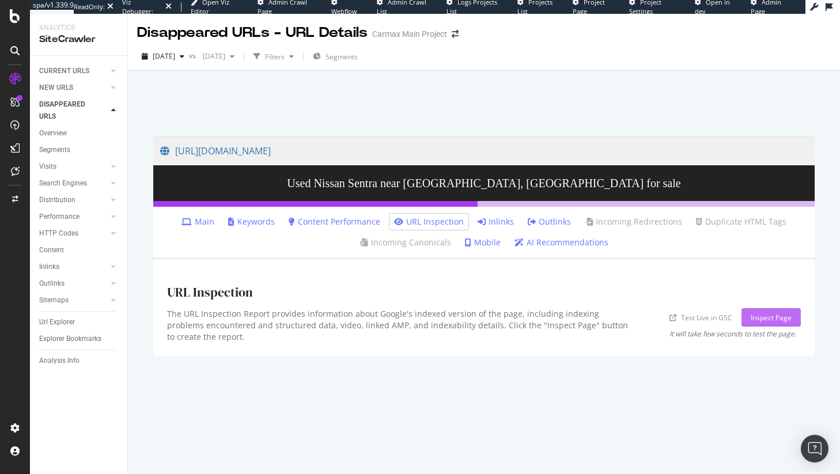
click at [754, 316] on div "Inspect Page" at bounding box center [771, 318] width 41 height 10
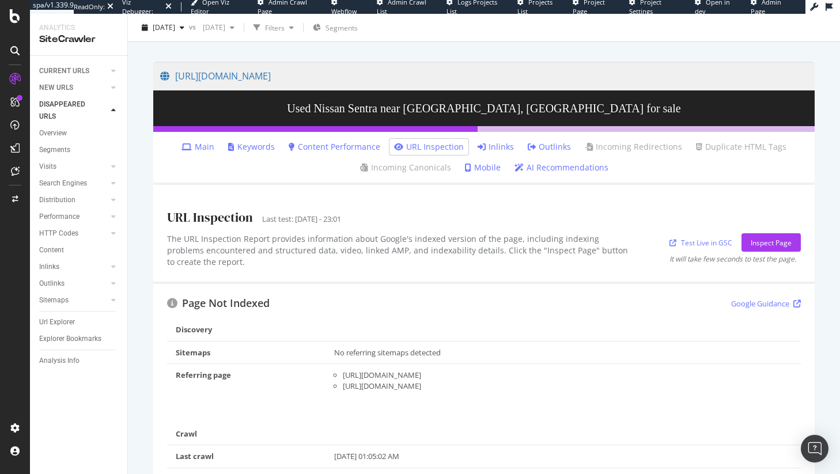
scroll to position [16, 0]
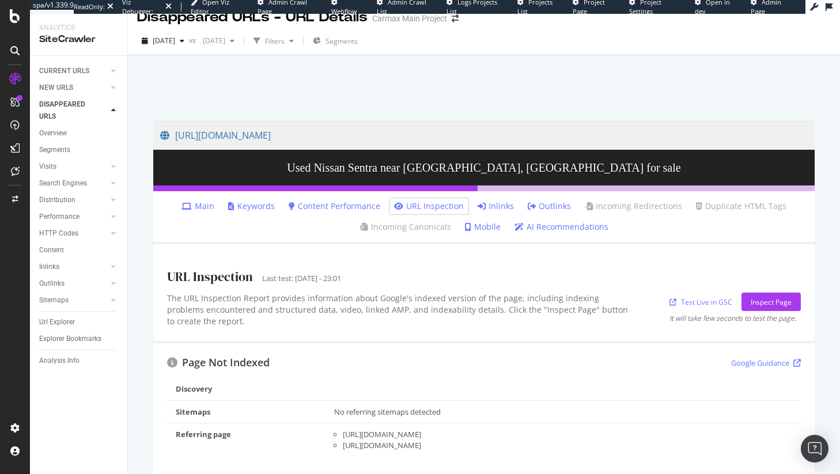
click at [551, 204] on link "Outlinks" at bounding box center [549, 207] width 43 height 12
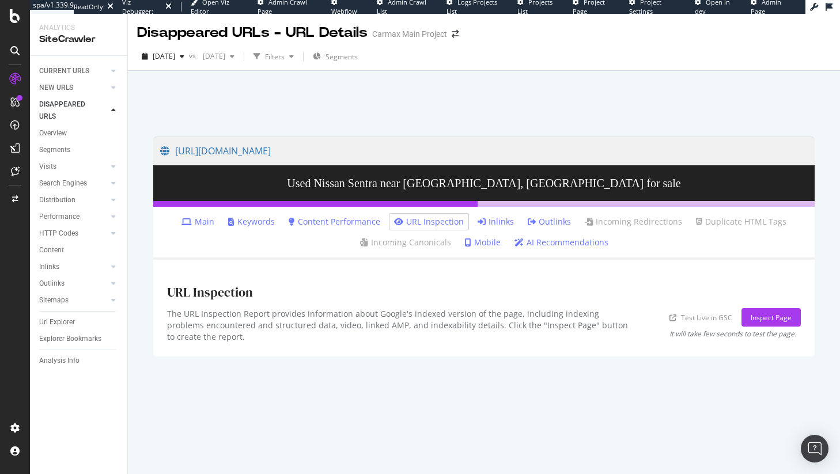
click at [486, 217] on link "Inlinks" at bounding box center [496, 222] width 36 height 12
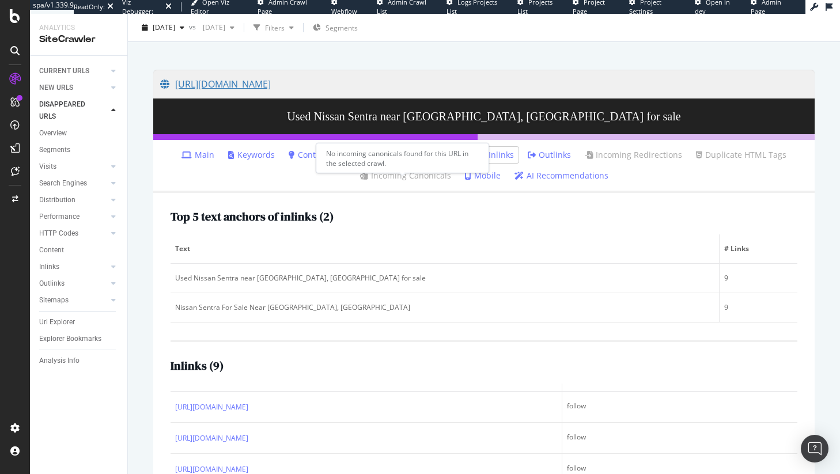
scroll to position [60, 0]
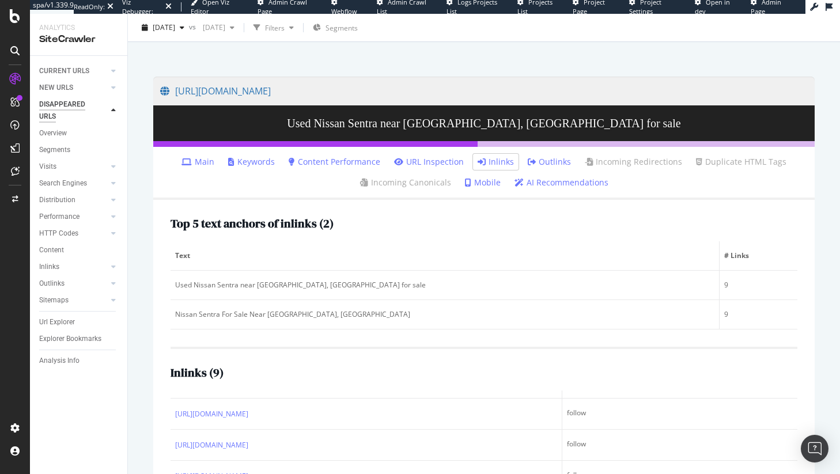
click at [44, 104] on div "DISAPPEARED URLS" at bounding box center [68, 111] width 58 height 24
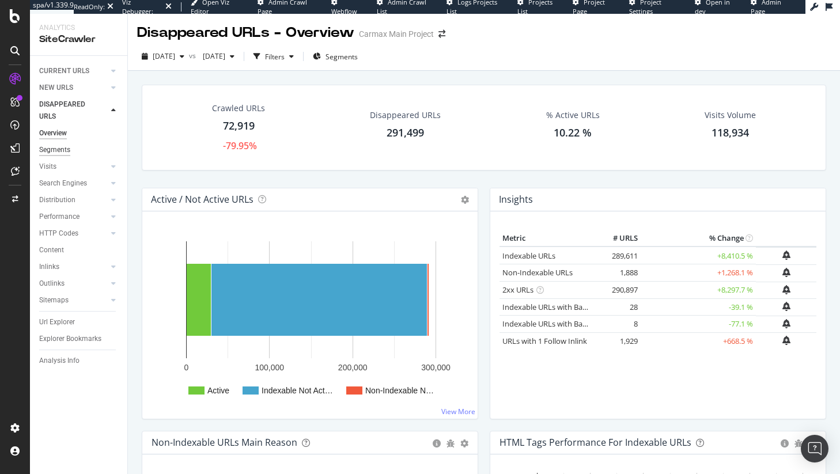
click at [53, 149] on div "Segments" at bounding box center [54, 150] width 31 height 12
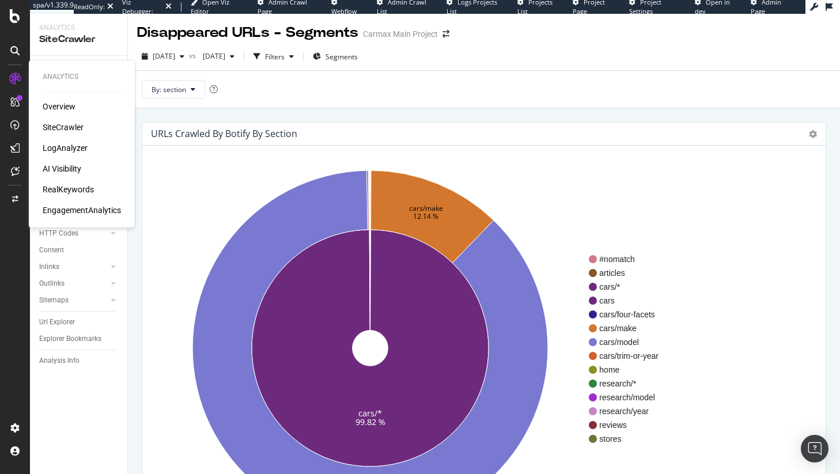
click at [65, 125] on div "SiteCrawler" at bounding box center [63, 128] width 41 height 12
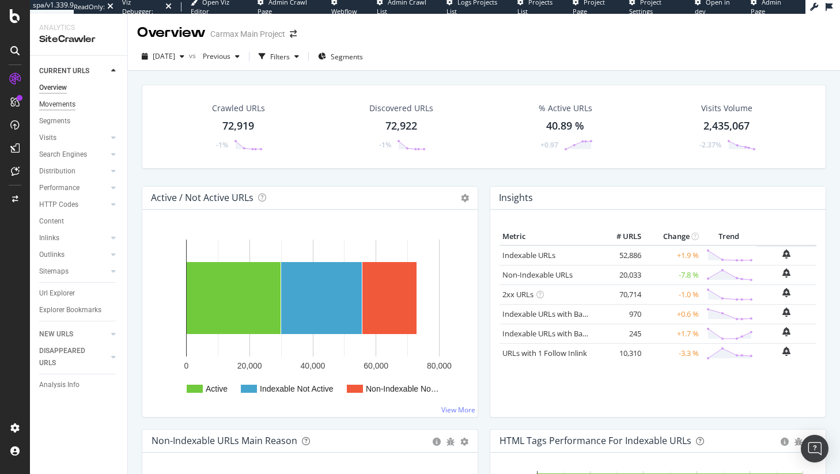
click at [75, 104] on div "Movements" at bounding box center [57, 105] width 36 height 12
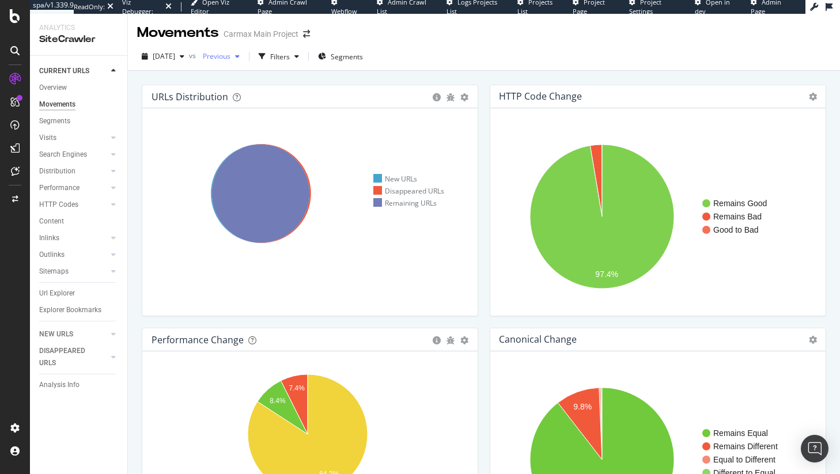
click at [230, 58] on span "Previous" at bounding box center [214, 56] width 32 height 10
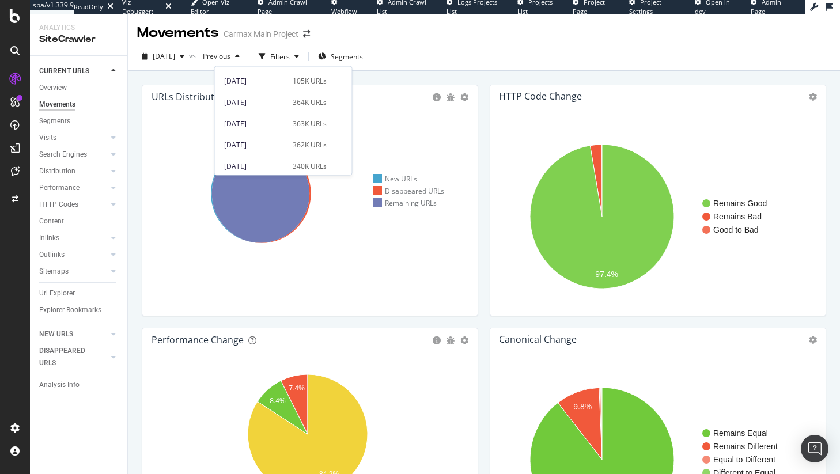
scroll to position [141, 0]
click at [253, 83] on div "[DATE]" at bounding box center [255, 85] width 62 height 10
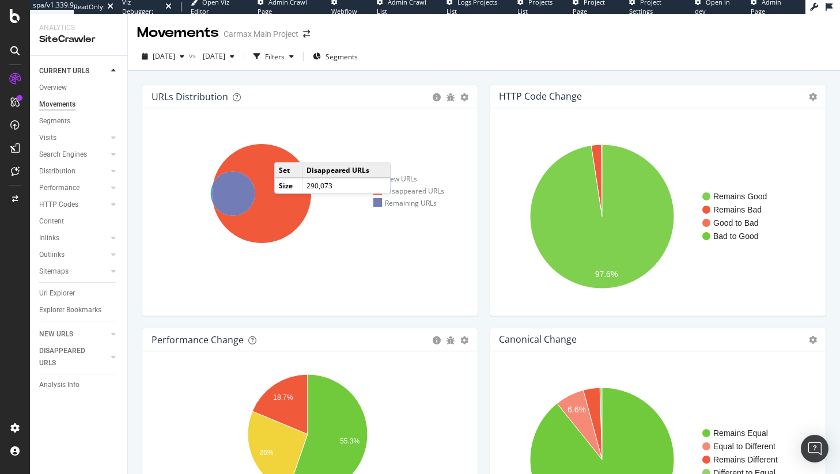
click at [286, 151] on icon at bounding box center [261, 193] width 99 height 99
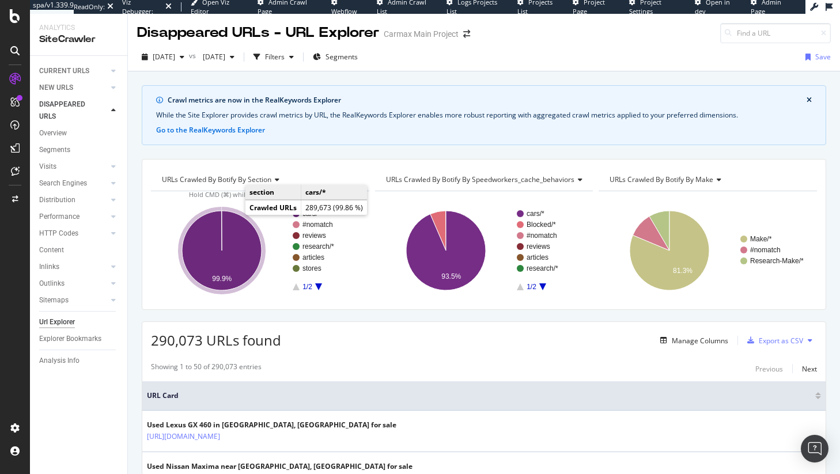
click at [249, 253] on icon "A chart." at bounding box center [222, 251] width 80 height 80
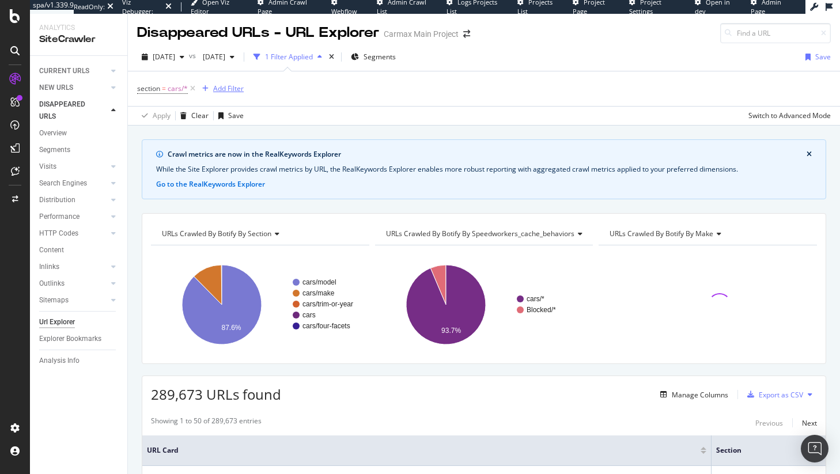
click at [239, 90] on div "Add Filter" at bounding box center [228, 89] width 31 height 10
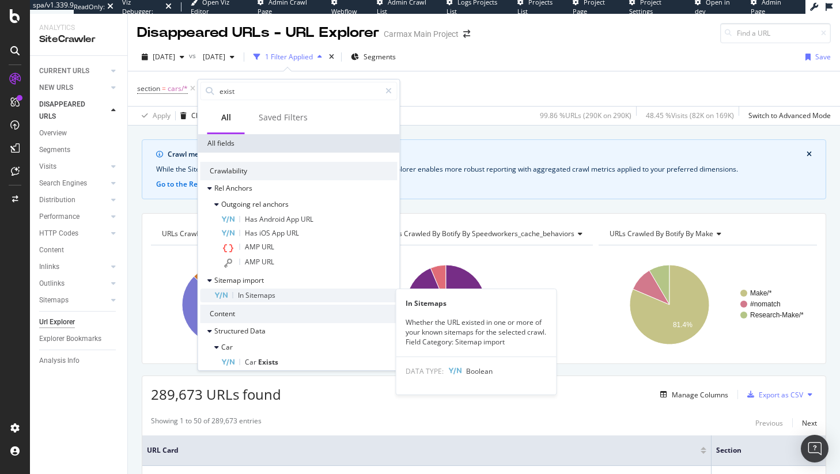
type input "exist"
click at [266, 295] on span "Sitemaps" at bounding box center [260, 295] width 30 height 10
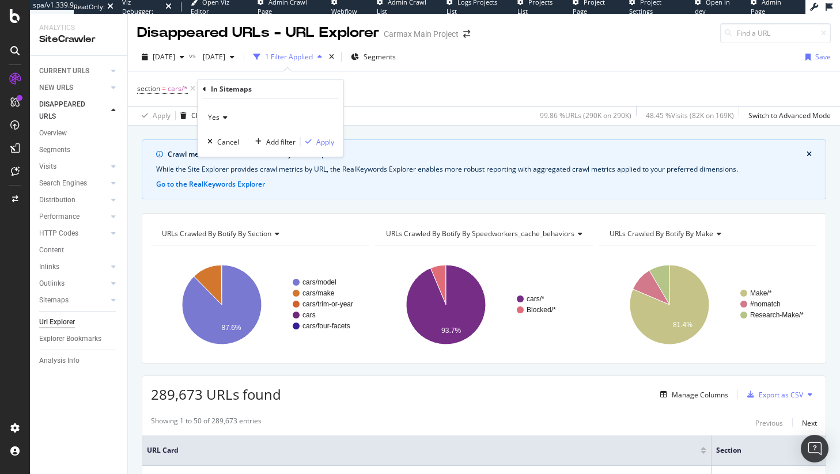
click at [220, 118] on icon at bounding box center [224, 117] width 8 height 7
click at [239, 104] on div "Yes Yes No Cancel Add filter Apply" at bounding box center [270, 128] width 145 height 58
click at [224, 143] on div "Cancel" at bounding box center [228, 142] width 22 height 10
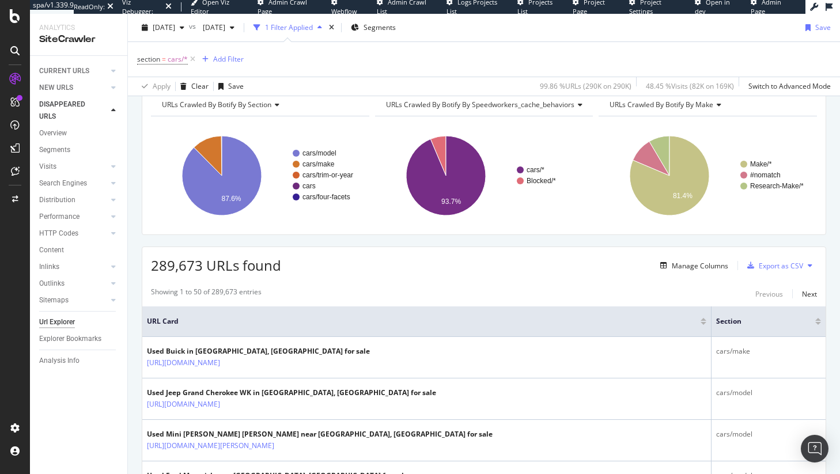
scroll to position [143, 0]
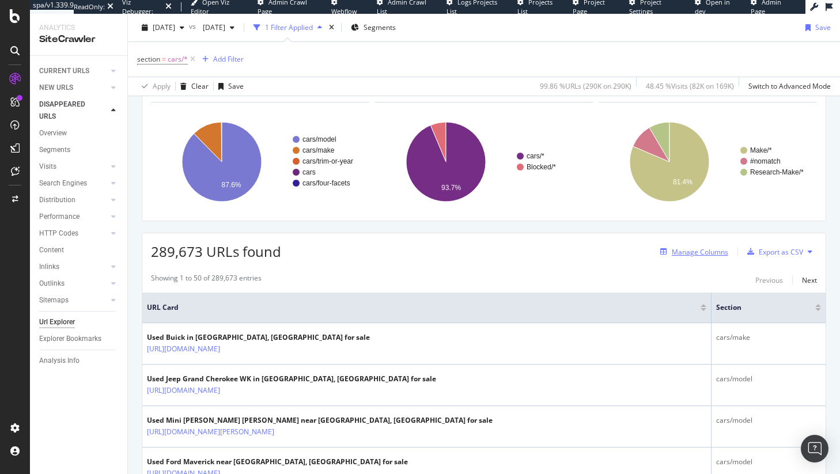
click at [704, 248] on div "Manage Columns" at bounding box center [700, 252] width 56 height 10
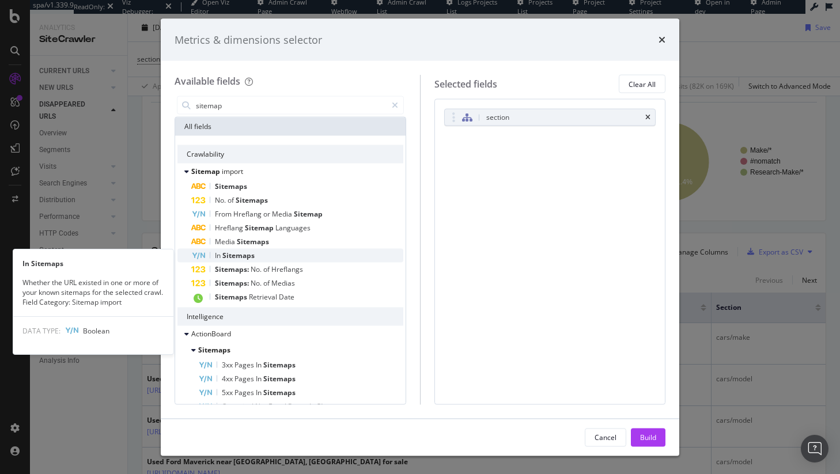
type input "sitemap"
click at [358, 254] on div "In Sitemaps" at bounding box center [297, 256] width 212 height 14
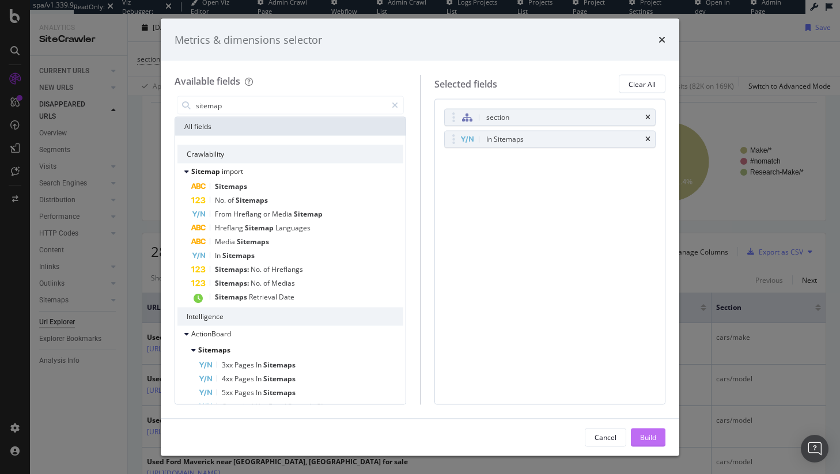
click at [652, 433] on div "Build" at bounding box center [648, 437] width 16 height 10
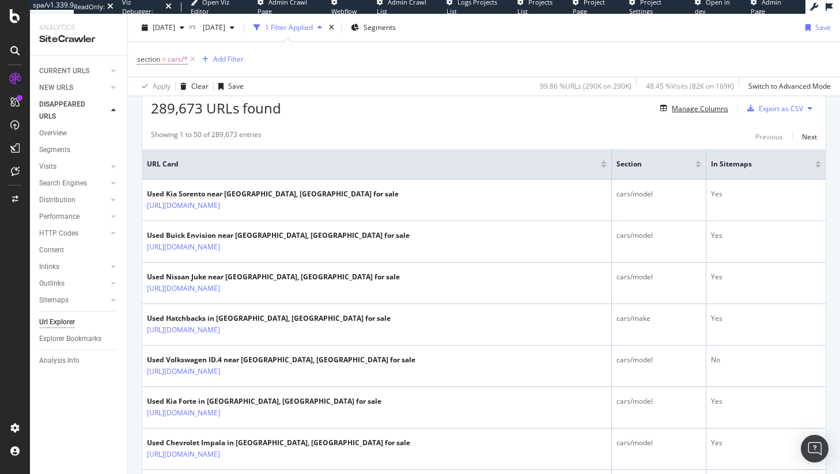
scroll to position [293, 0]
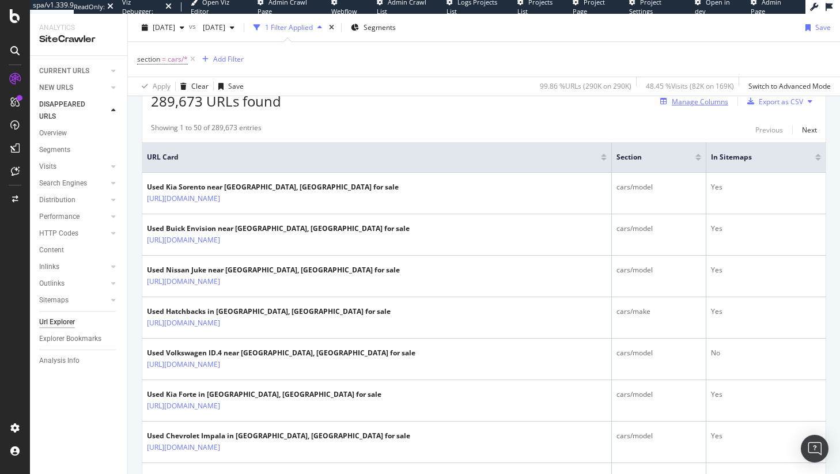
click at [705, 105] on div "Manage Columns" at bounding box center [700, 102] width 56 height 10
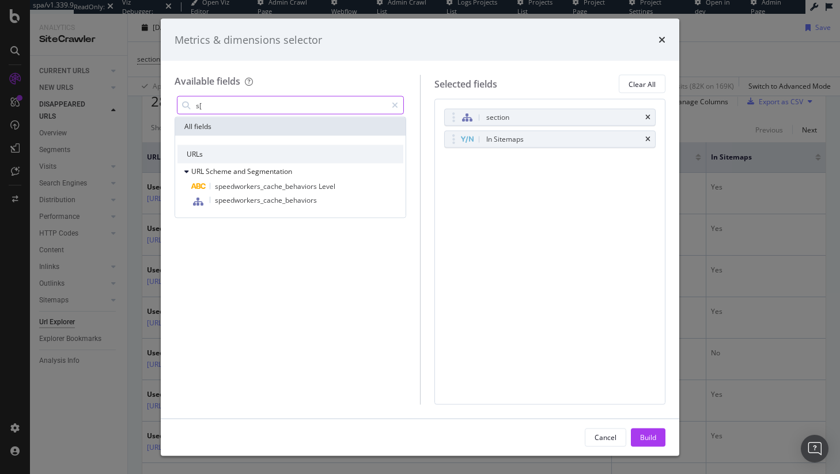
type input "s"
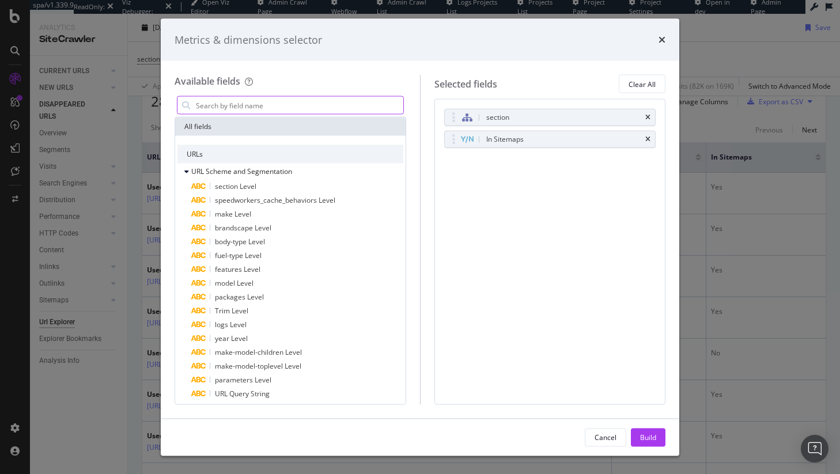
type input "p"
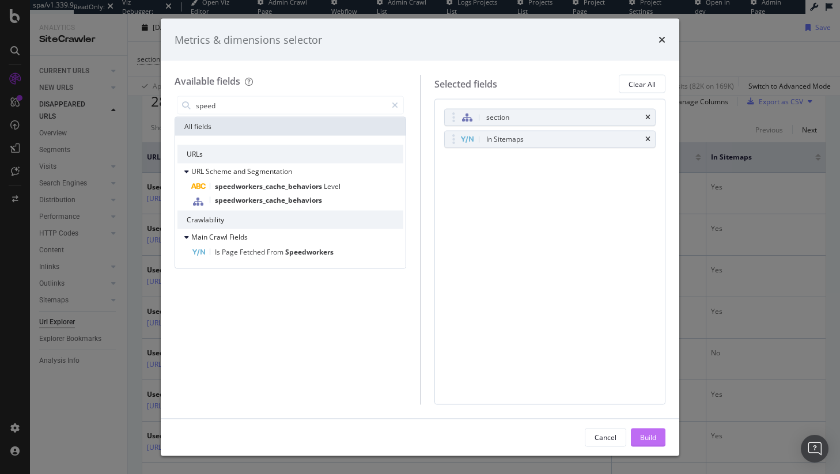
type input "speed"
click at [657, 436] on button "Build" at bounding box center [648, 437] width 35 height 18
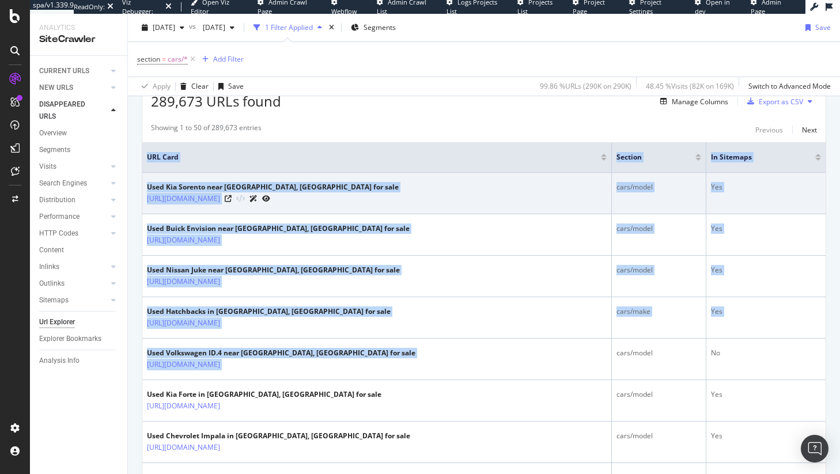
drag, startPoint x: 570, startPoint y: 347, endPoint x: 761, endPoint y: 174, distance: 257.4
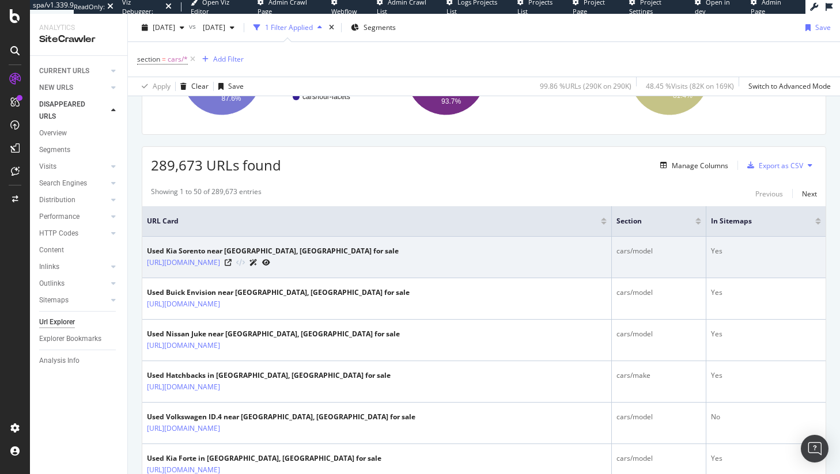
scroll to position [176, 0]
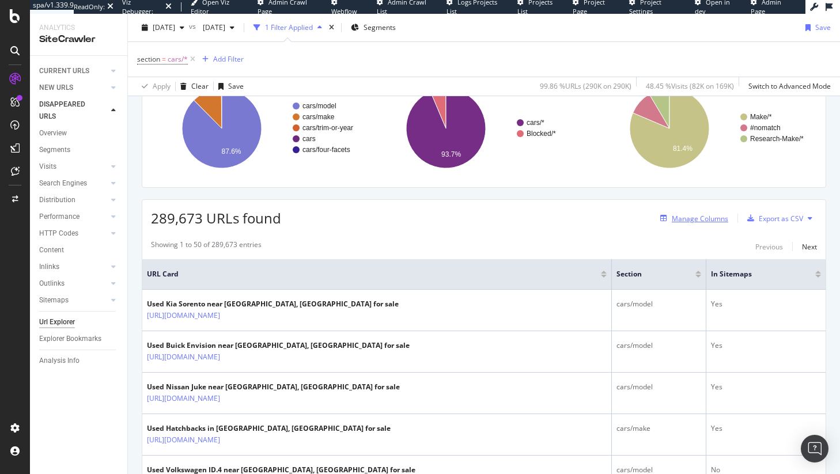
click at [672, 218] on div "Manage Columns" at bounding box center [700, 219] width 56 height 10
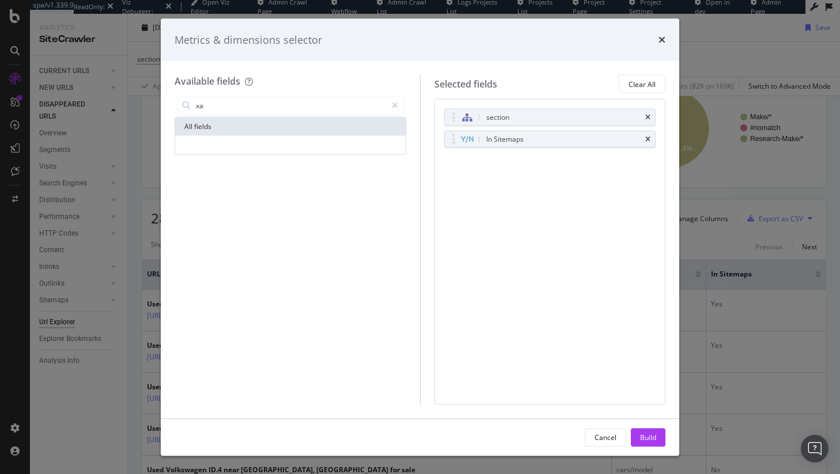
type input "x"
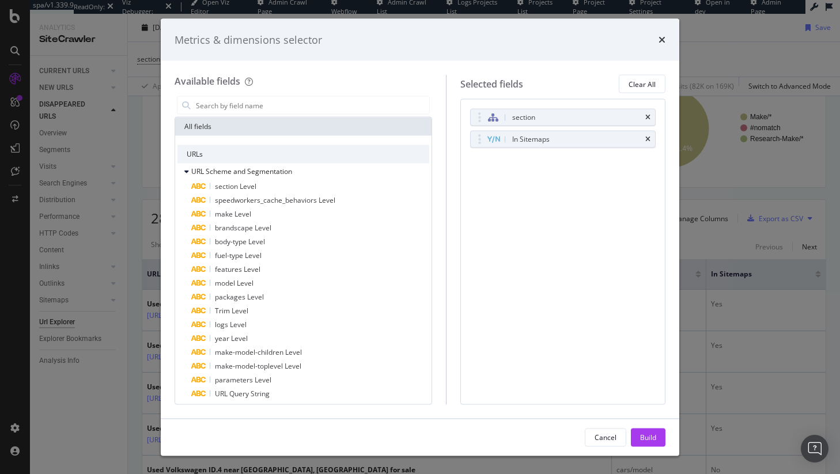
type input "a"
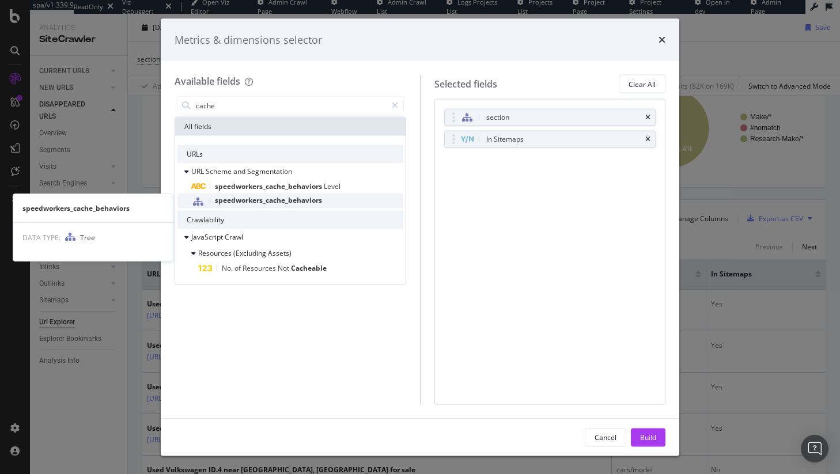
type input "cache"
click at [317, 204] on span "speedworkers_cache_behaviors" at bounding box center [268, 200] width 107 height 10
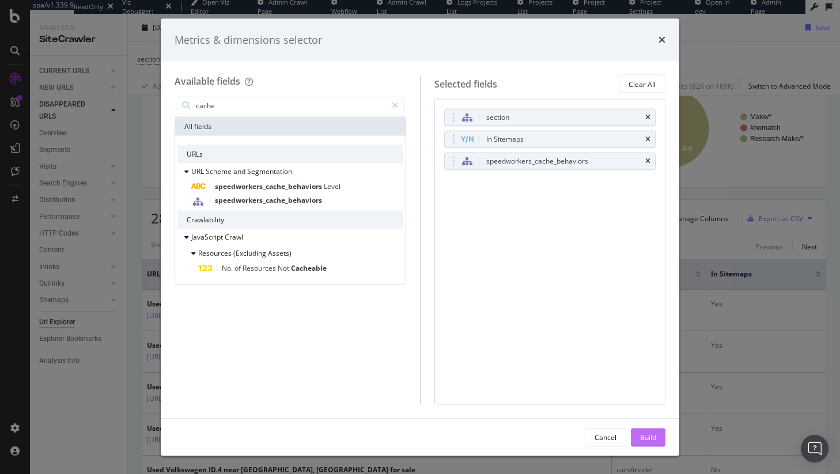
click at [651, 435] on div "Build" at bounding box center [648, 437] width 16 height 10
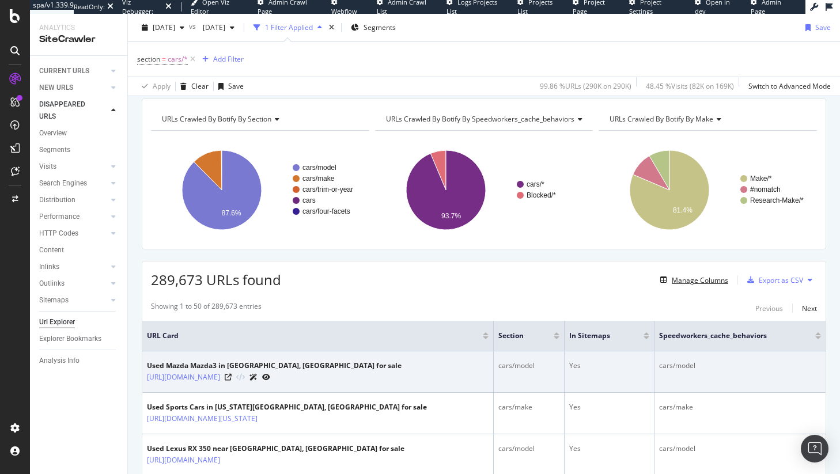
scroll to position [197, 0]
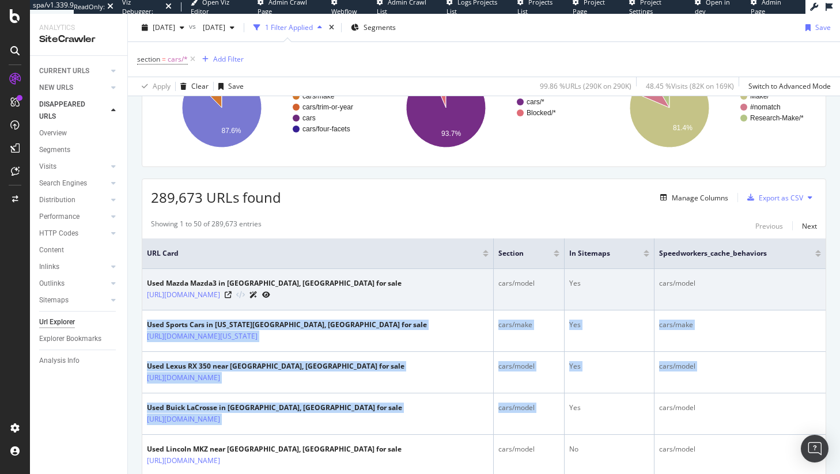
drag, startPoint x: 637, startPoint y: 401, endPoint x: 608, endPoint y: 285, distance: 119.9
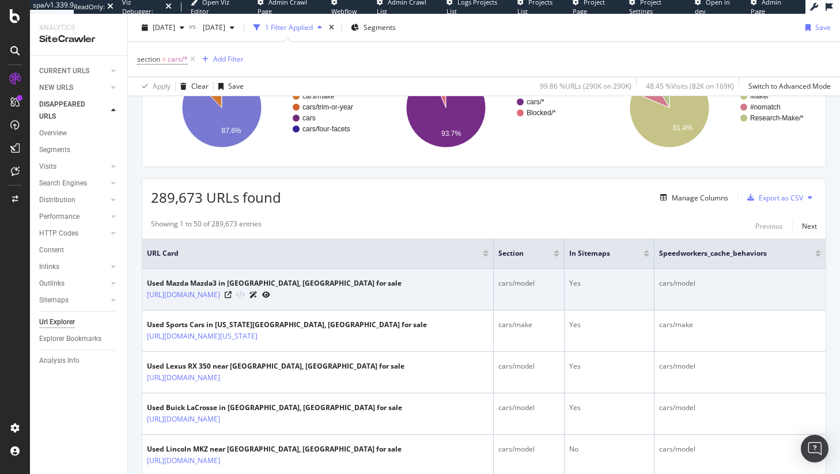
drag, startPoint x: 572, startPoint y: 263, endPoint x: 560, endPoint y: 280, distance: 20.3
click at [572, 264] on th "In Sitemaps" at bounding box center [610, 254] width 90 height 31
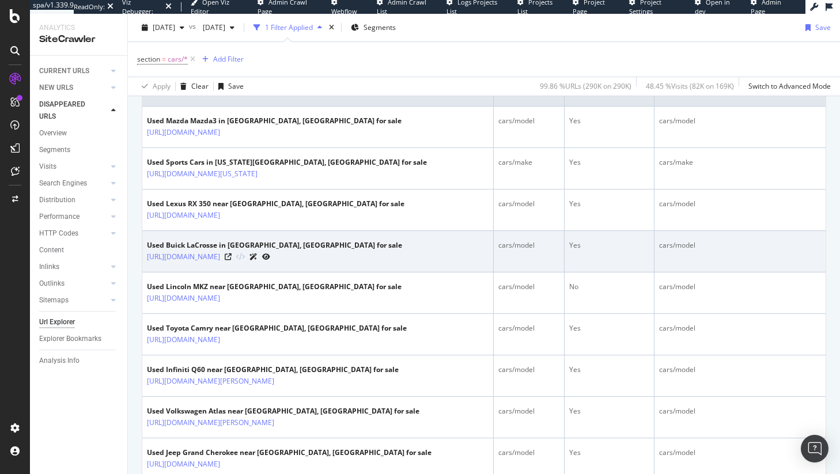
scroll to position [108, 0]
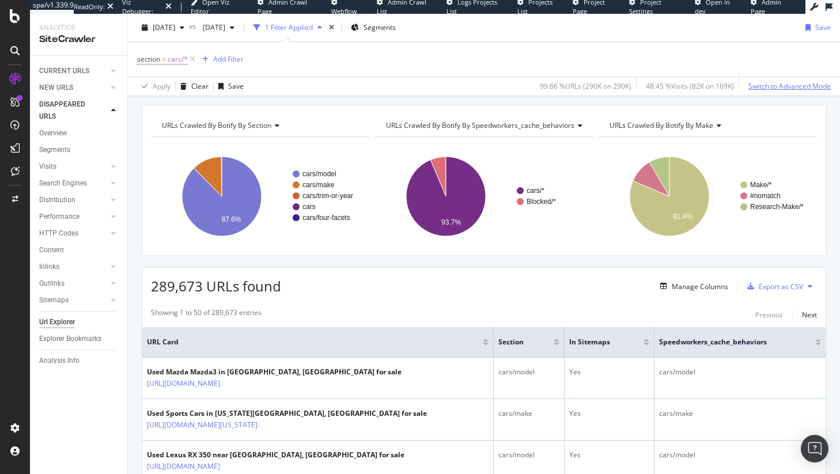
click at [788, 91] on div "Switch to Advanced Mode" at bounding box center [789, 86] width 82 height 10
click at [769, 87] on div "Switch back to Simple mode" at bounding box center [786, 86] width 89 height 10
click at [769, 87] on div "Switch to Advanced Mode" at bounding box center [789, 86] width 82 height 10
click at [769, 87] on div "Switch back to Simple mode" at bounding box center [786, 86] width 89 height 10
click at [240, 65] on div "Add Filter" at bounding box center [221, 59] width 46 height 13
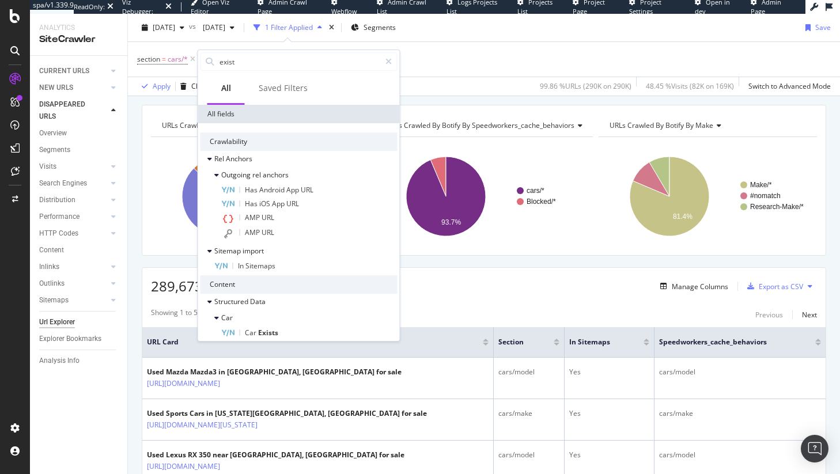
click at [424, 70] on div "section = cars/* Add Filter" at bounding box center [484, 59] width 694 height 35
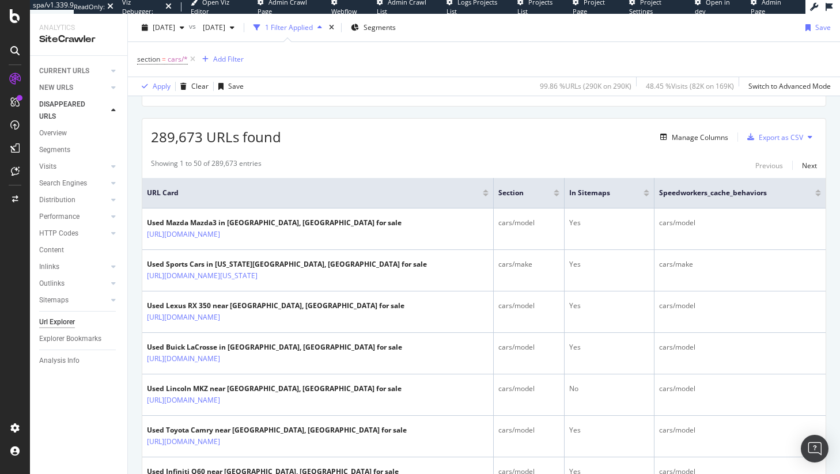
scroll to position [250, 0]
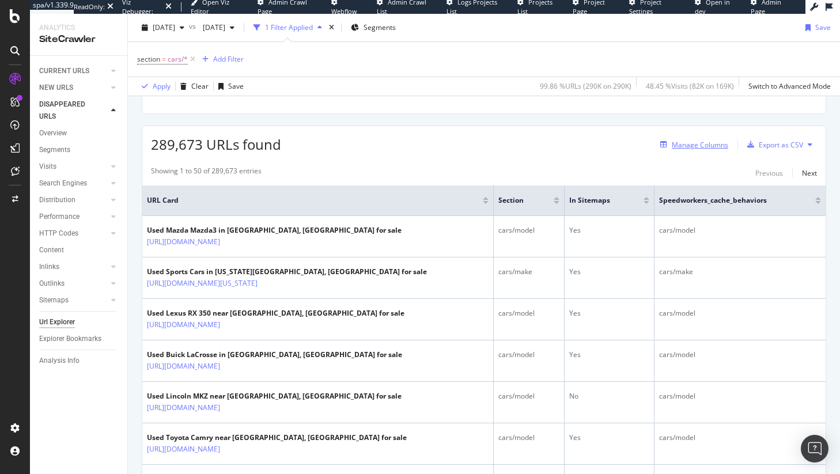
click at [705, 142] on div "Manage Columns" at bounding box center [700, 145] width 56 height 10
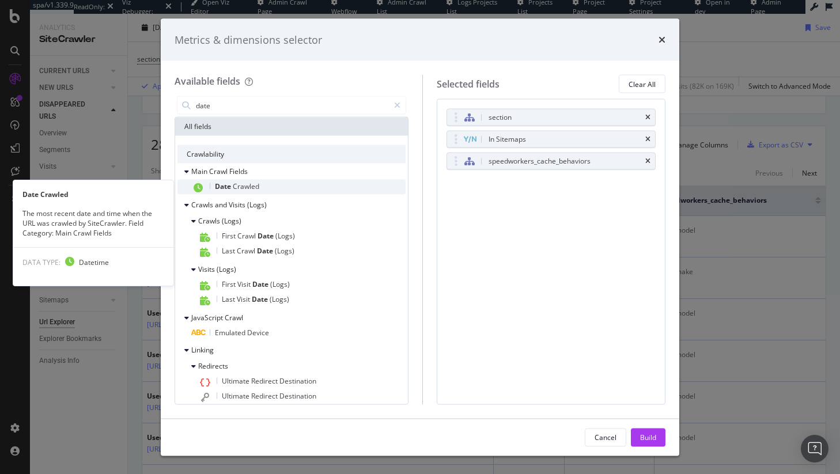
type input "date"
click at [337, 183] on div "Date Crawled" at bounding box center [298, 187] width 214 height 15
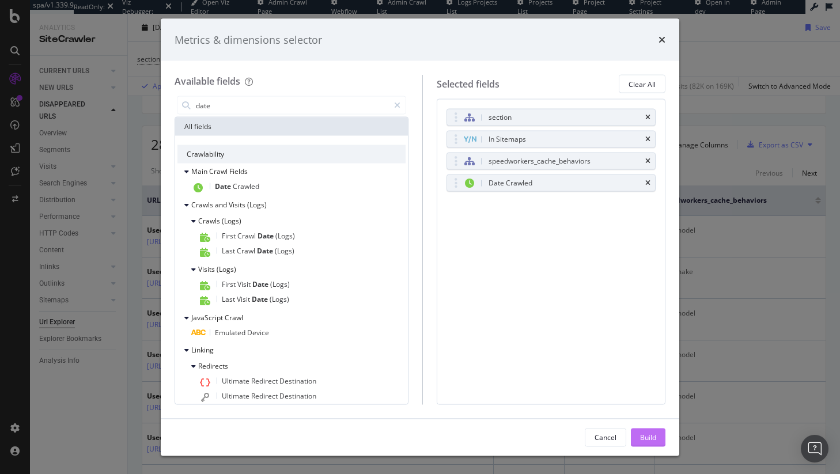
click at [640, 437] on div "Build" at bounding box center [648, 437] width 16 height 10
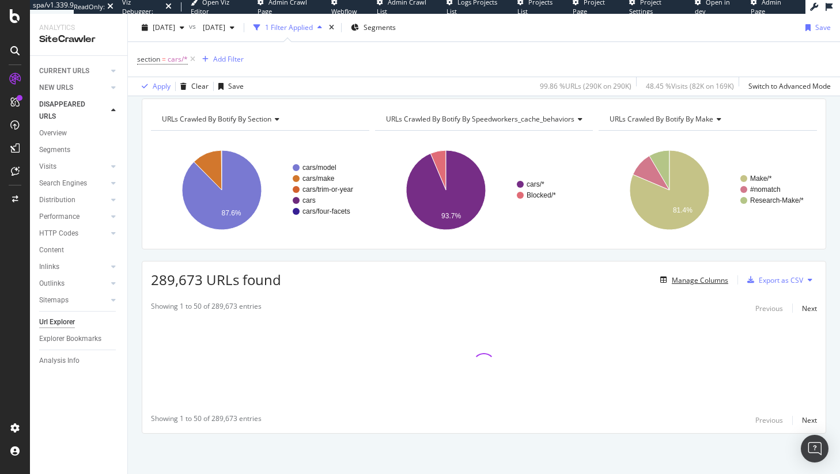
scroll to position [115, 0]
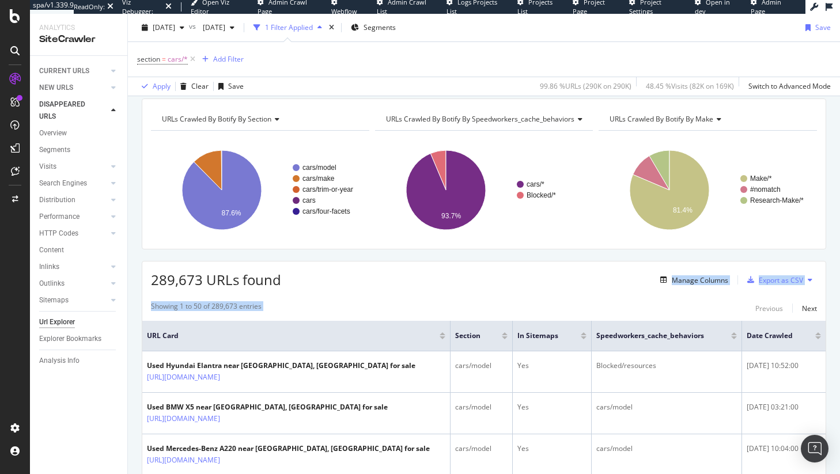
drag, startPoint x: 539, startPoint y: 281, endPoint x: 548, endPoint y: 298, distance: 20.1
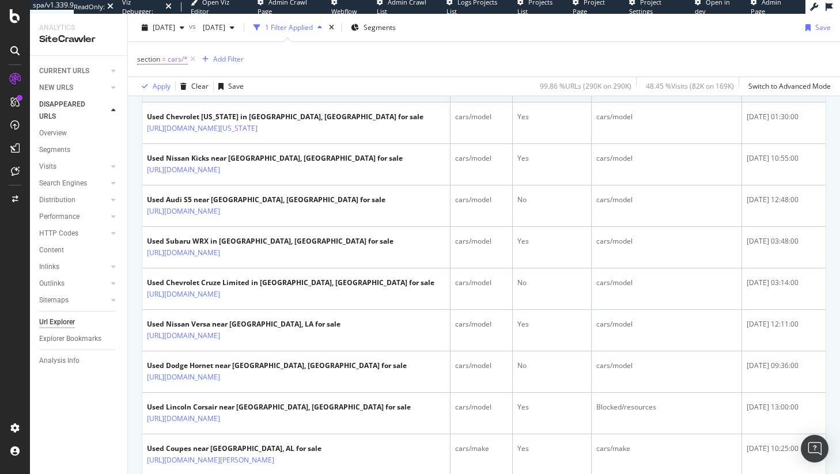
scroll to position [764, 0]
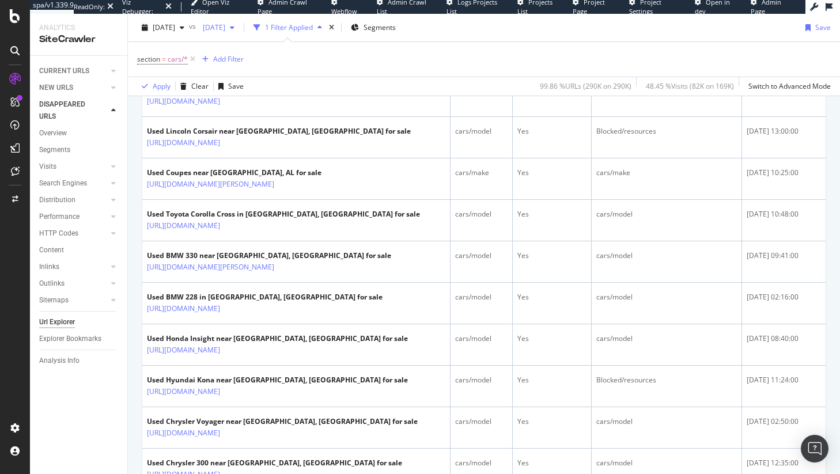
click at [225, 28] on span "[DATE]" at bounding box center [211, 27] width 27 height 10
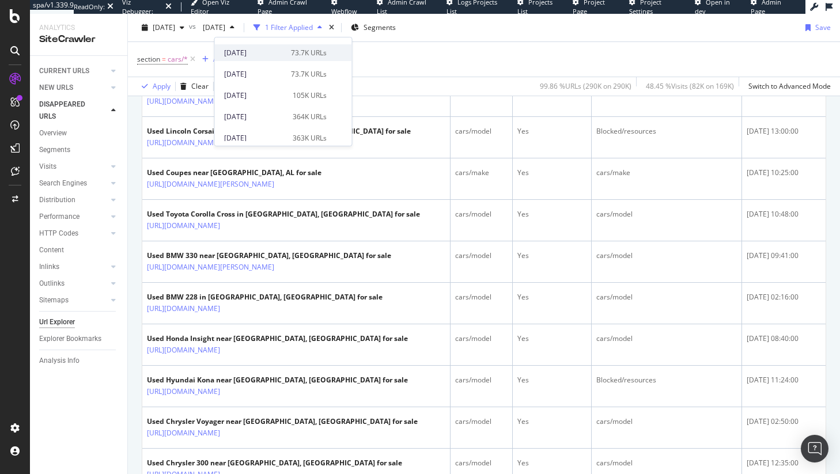
scroll to position [45, 0]
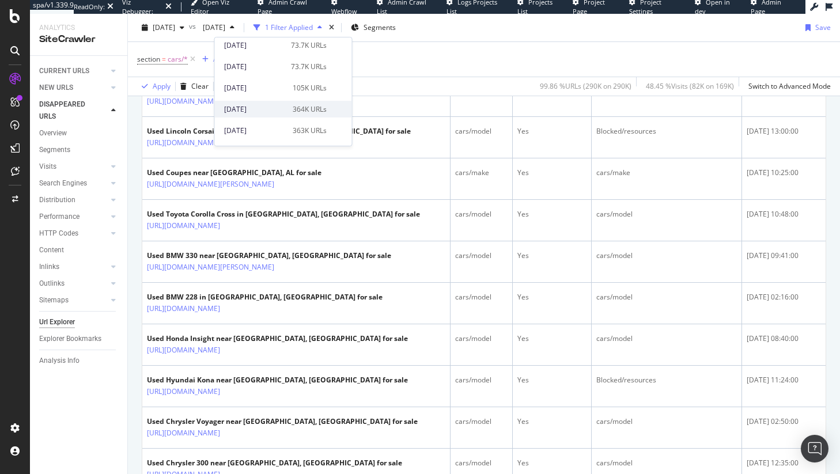
click at [286, 107] on div "[DATE] 364K URLs" at bounding box center [275, 109] width 103 height 10
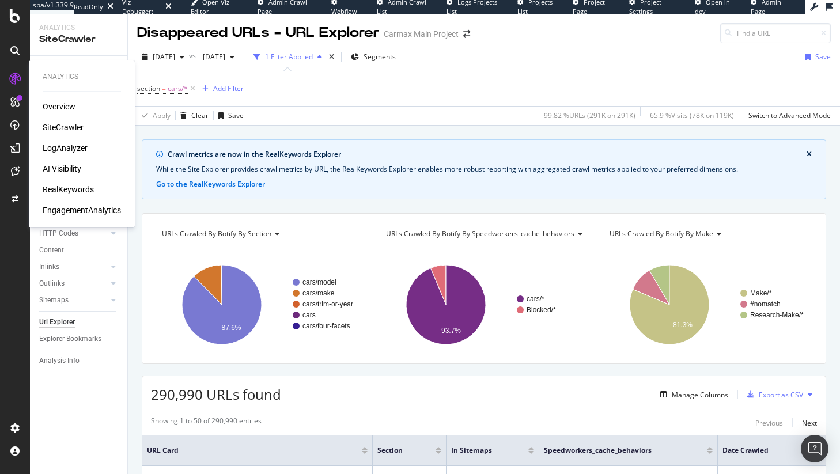
click at [61, 111] on div "Overview" at bounding box center [59, 107] width 33 height 12
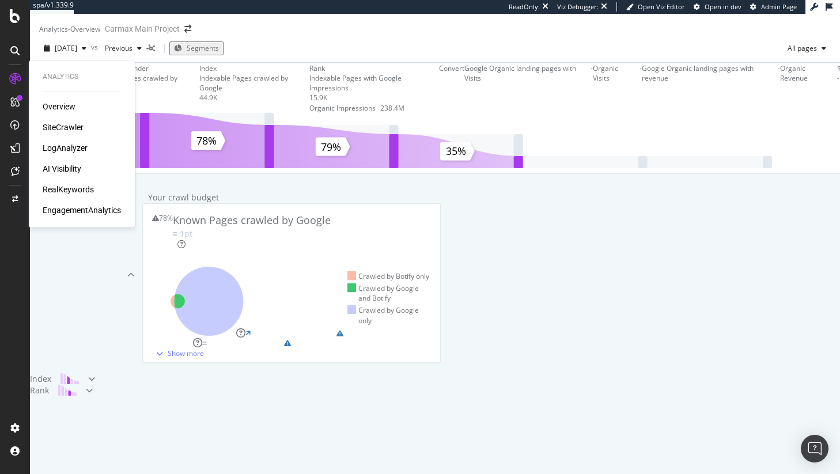
click at [66, 126] on div "SiteCrawler" at bounding box center [63, 128] width 41 height 12
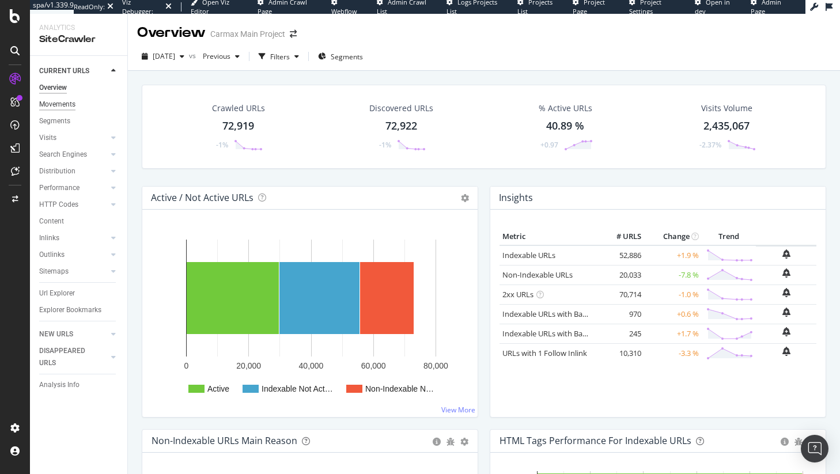
click at [59, 106] on div "Movements" at bounding box center [57, 105] width 36 height 12
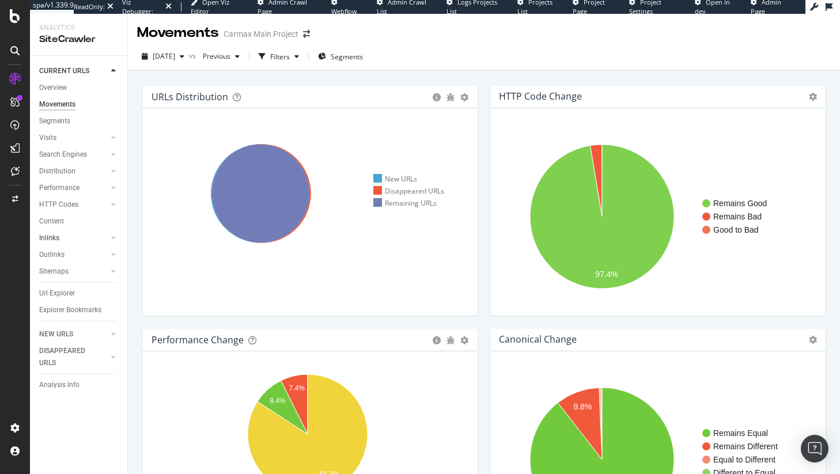
click at [93, 237] on link "Inlinks" at bounding box center [73, 238] width 69 height 12
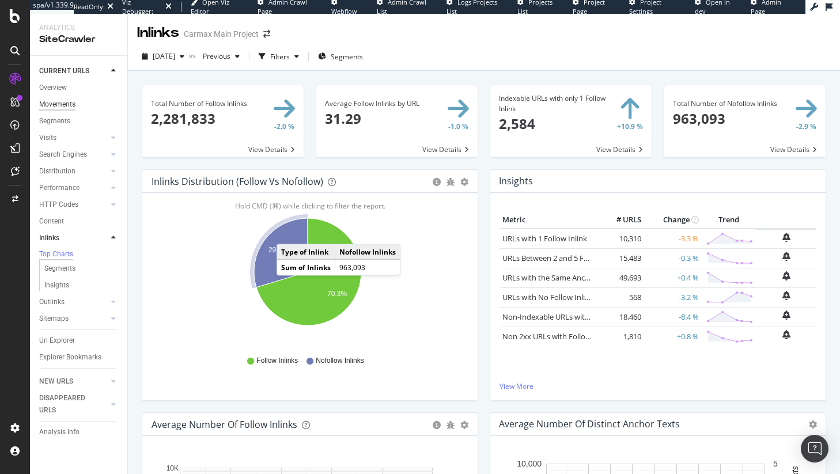
click at [74, 108] on div "Movements" at bounding box center [57, 105] width 36 height 12
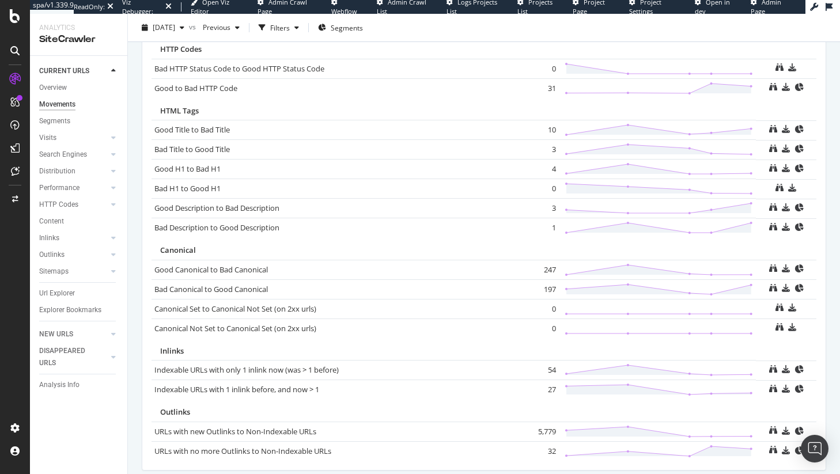
scroll to position [766, 0]
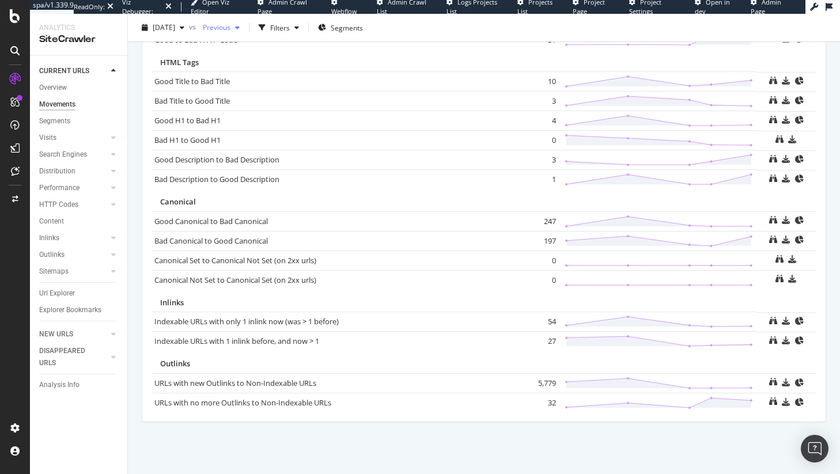
click at [230, 28] on span "Previous" at bounding box center [214, 27] width 32 height 10
click at [263, 82] on div "[DATE]" at bounding box center [255, 87] width 62 height 10
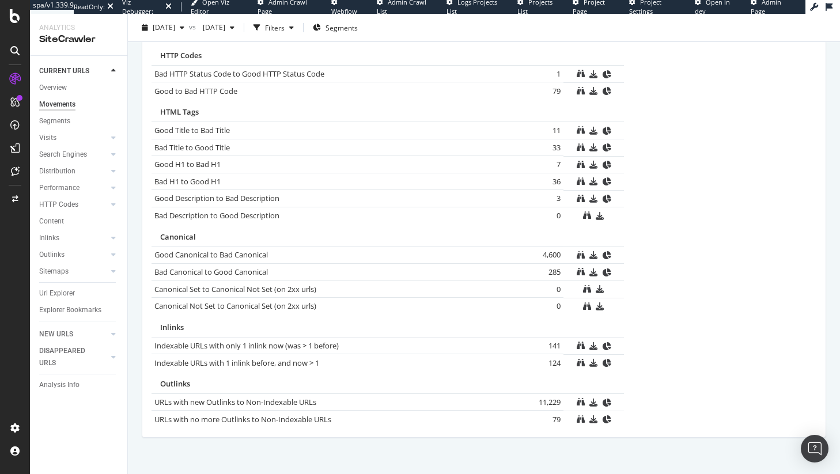
scroll to position [717, 0]
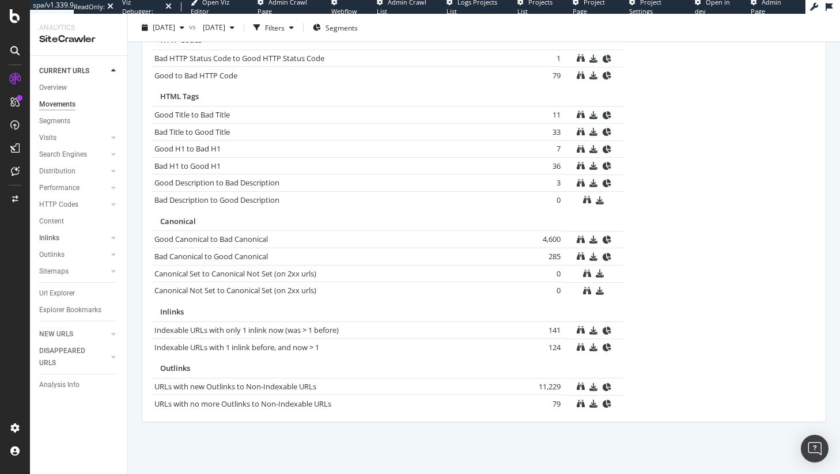
click at [80, 235] on link "Inlinks" at bounding box center [73, 238] width 69 height 12
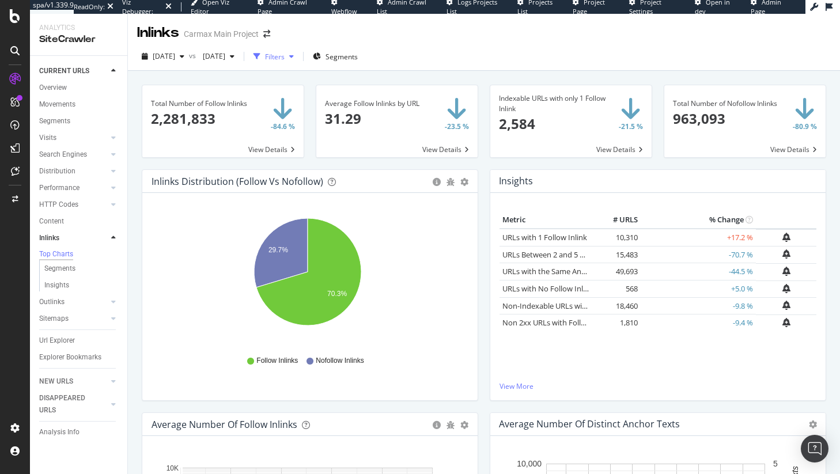
click at [285, 58] on div "Filters" at bounding box center [275, 57] width 20 height 10
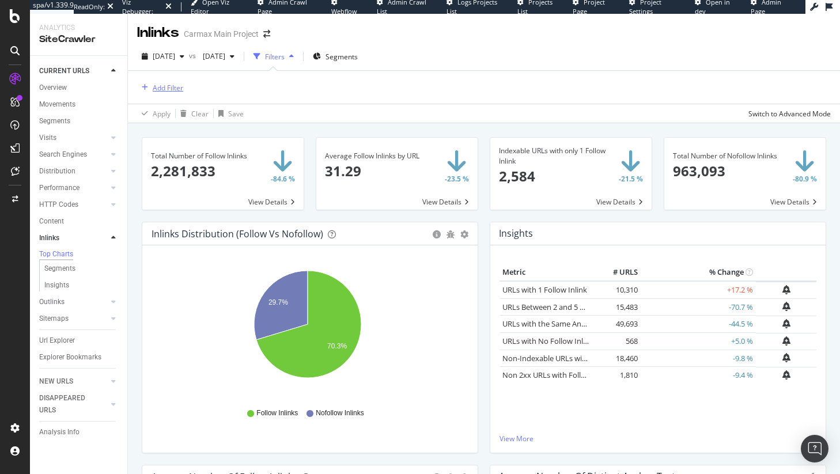
click at [173, 85] on div "Add Filter" at bounding box center [168, 88] width 31 height 10
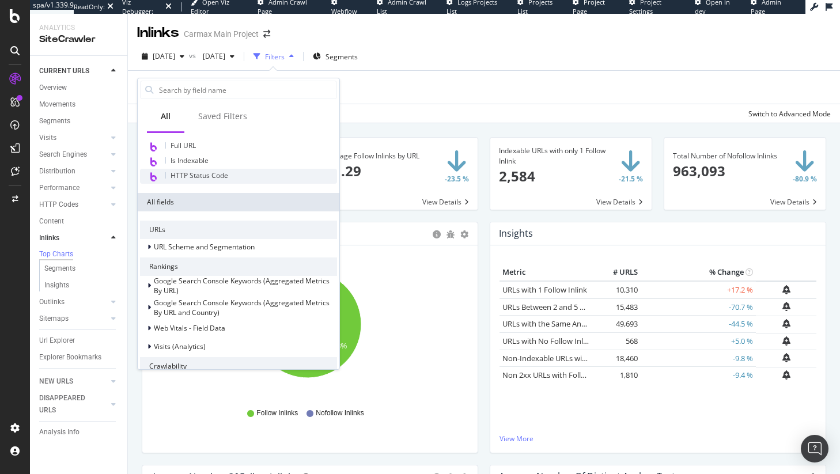
scroll to position [96, 0]
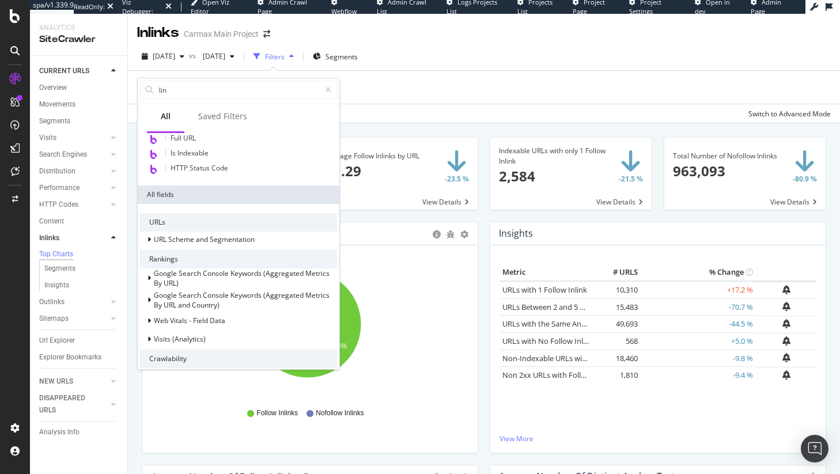
type input "link"
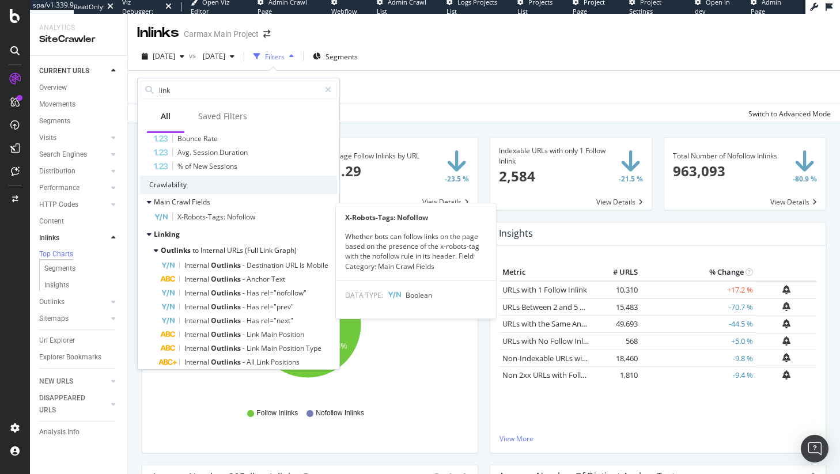
scroll to position [112, 0]
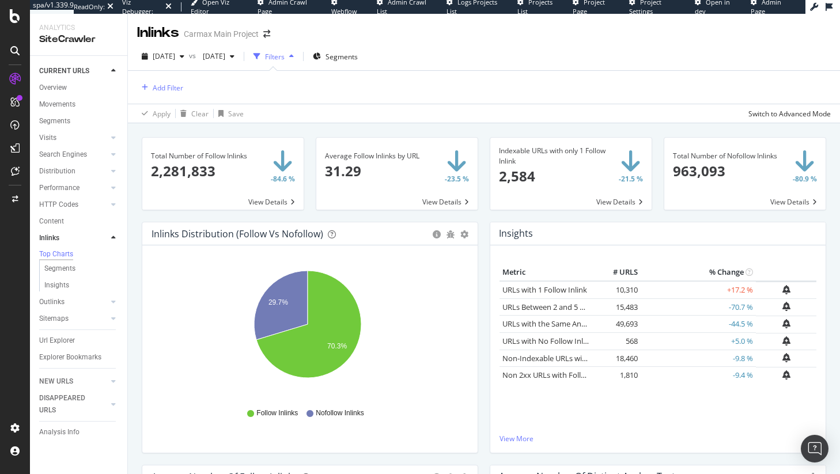
click at [520, 79] on div "Add Filter" at bounding box center [484, 87] width 694 height 33
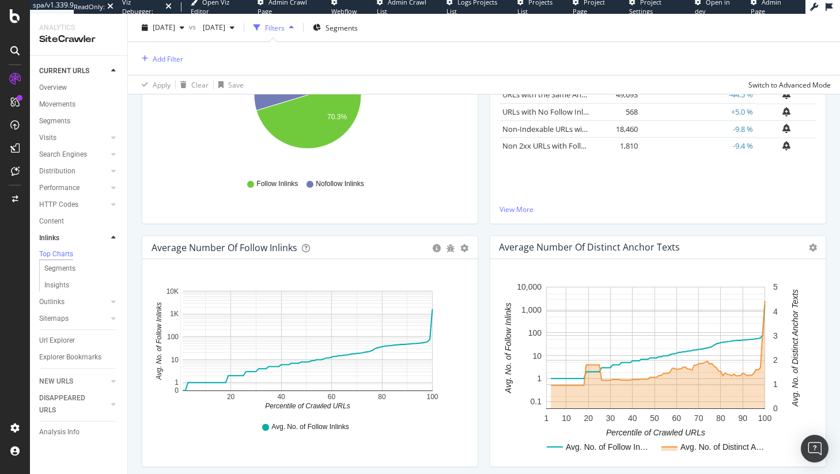
scroll to position [412, 0]
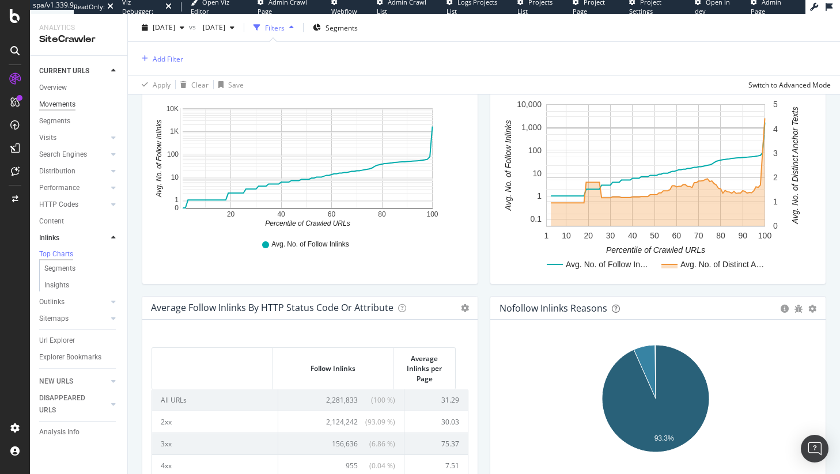
click at [71, 102] on div "Movements" at bounding box center [57, 105] width 36 height 12
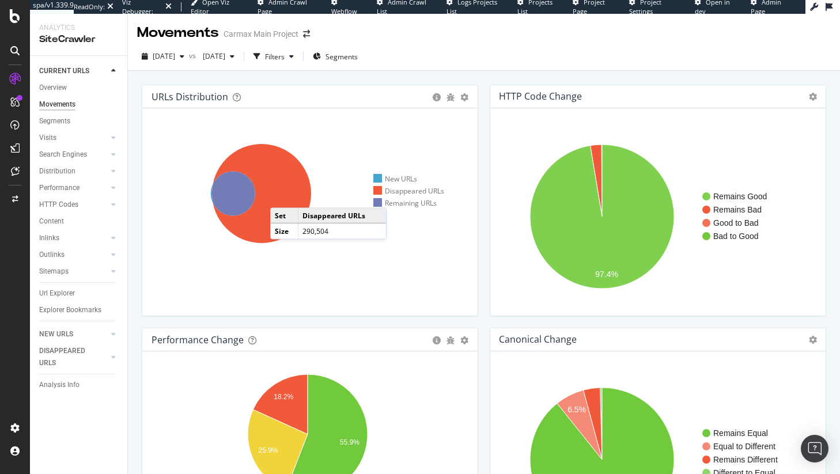
click at [282, 191] on icon at bounding box center [261, 193] width 99 height 99
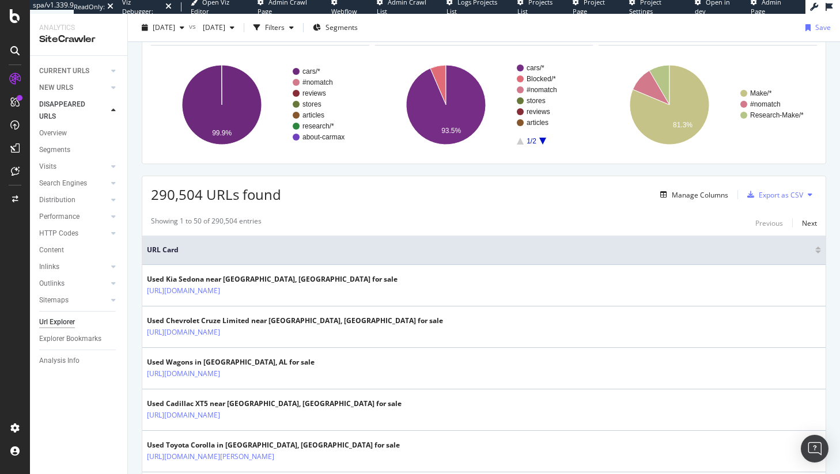
scroll to position [200, 0]
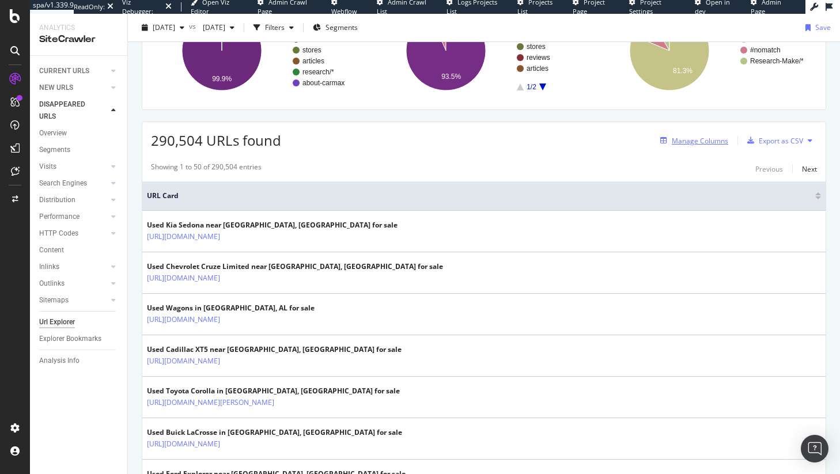
click at [683, 143] on div "Manage Columns" at bounding box center [700, 141] width 56 height 10
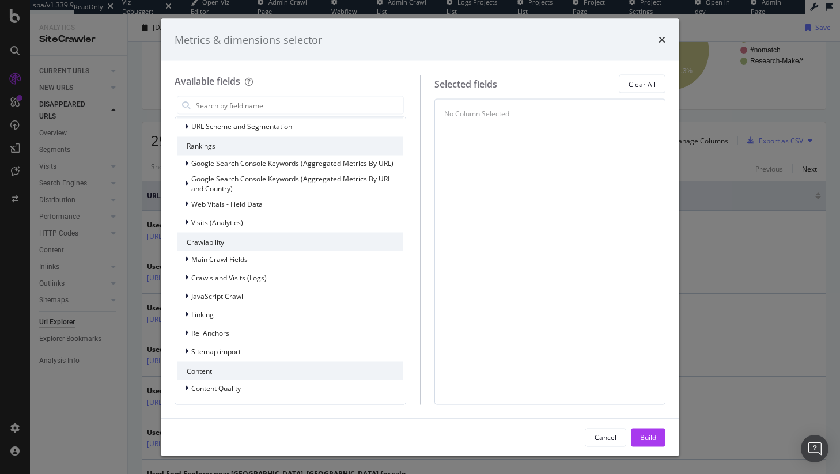
scroll to position [52, 0]
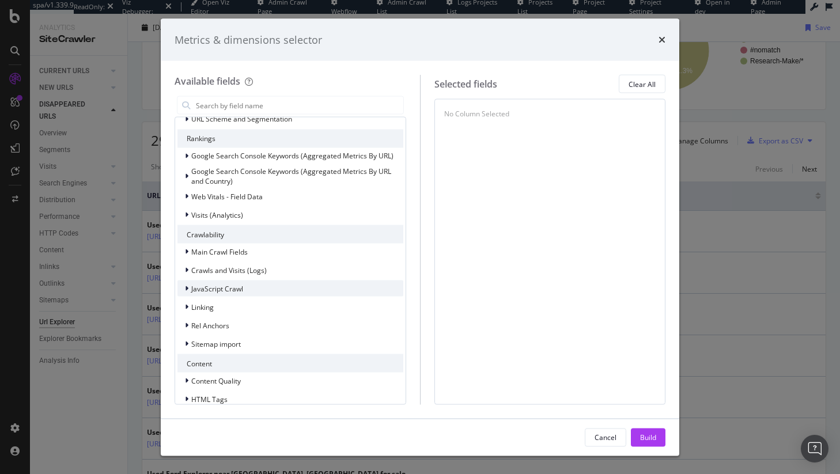
click at [233, 281] on div "JavaScript Crawl" at bounding box center [290, 289] width 226 height 16
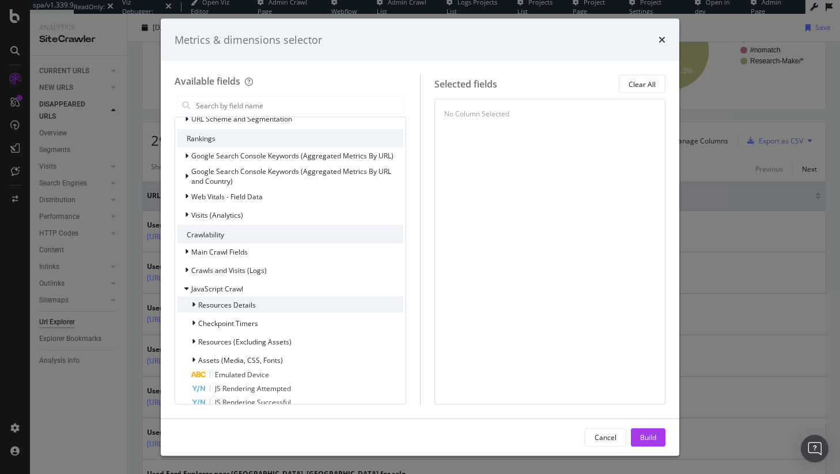
click at [236, 308] on span "Resources Details" at bounding box center [227, 305] width 58 height 10
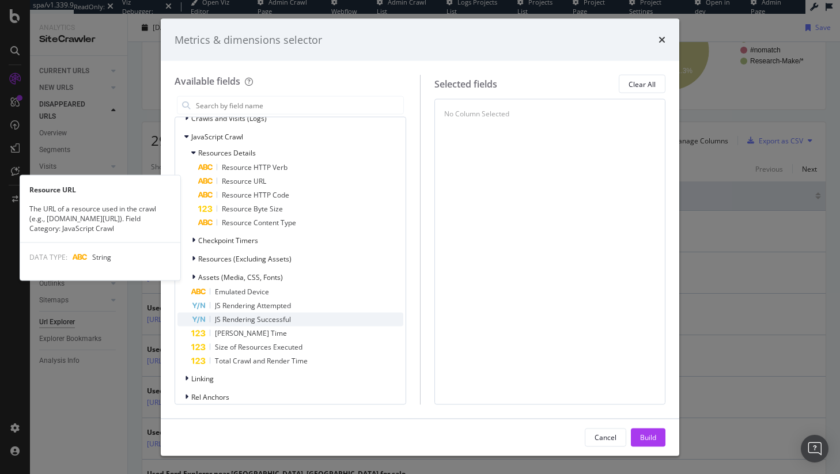
scroll to position [198, 0]
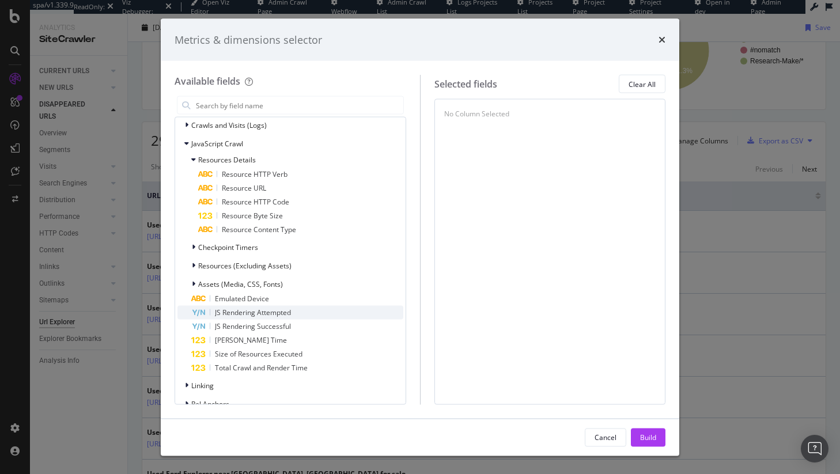
click at [303, 316] on div "JS Rendering Attempted" at bounding box center [297, 313] width 212 height 14
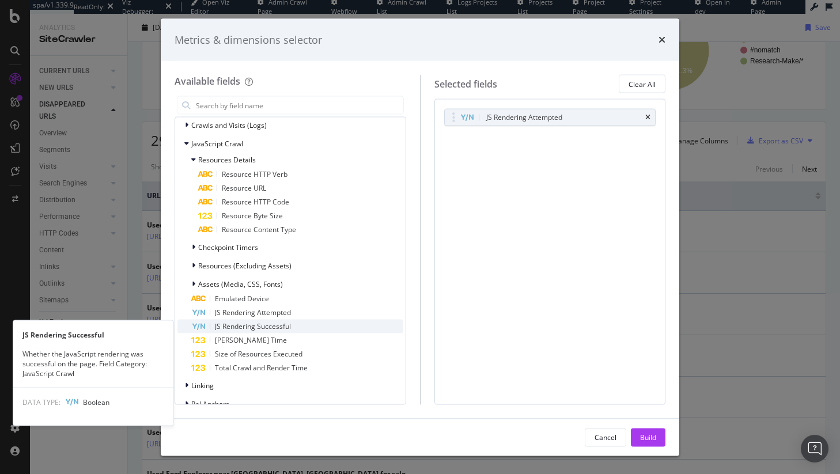
click at [287, 328] on span "JS Rendering Successful" at bounding box center [253, 327] width 76 height 10
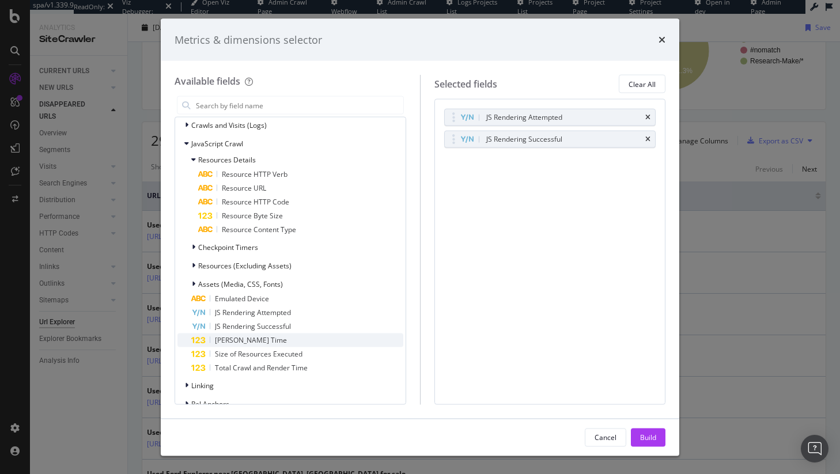
click at [316, 339] on div "[PERSON_NAME] Time" at bounding box center [297, 341] width 212 height 14
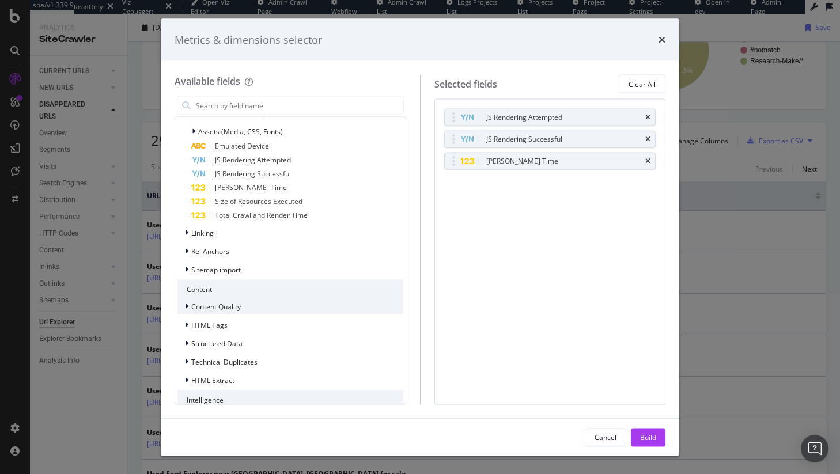
scroll to position [381, 0]
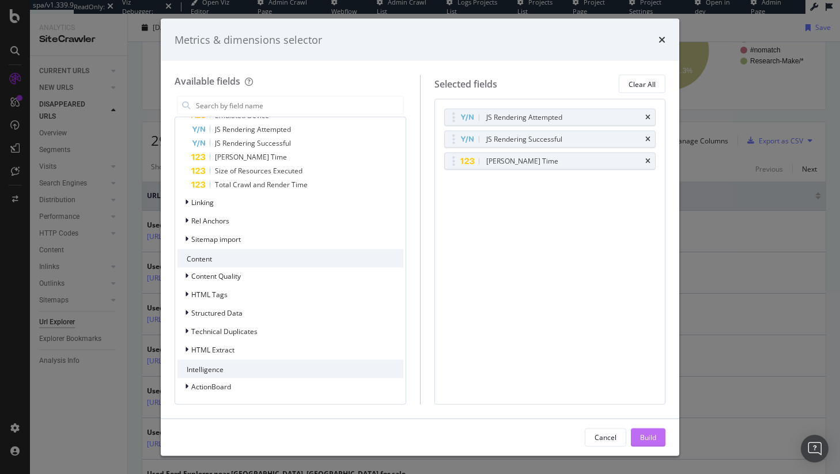
click at [660, 437] on button "Build" at bounding box center [648, 437] width 35 height 18
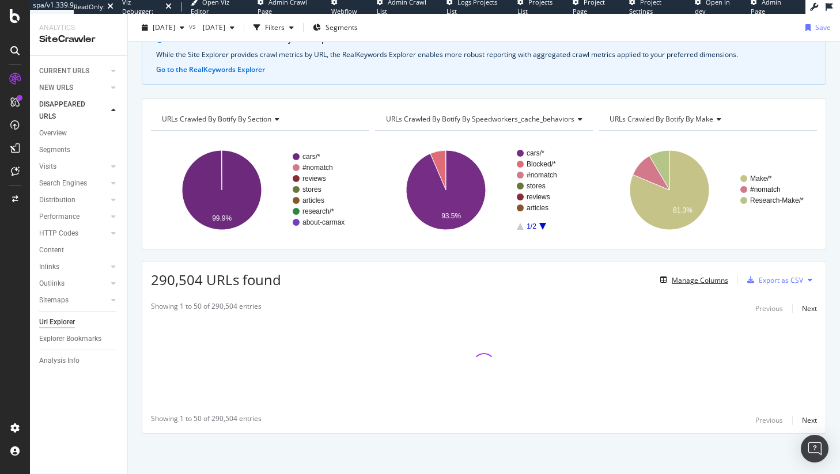
scroll to position [61, 0]
